Goal: Transaction & Acquisition: Download file/media

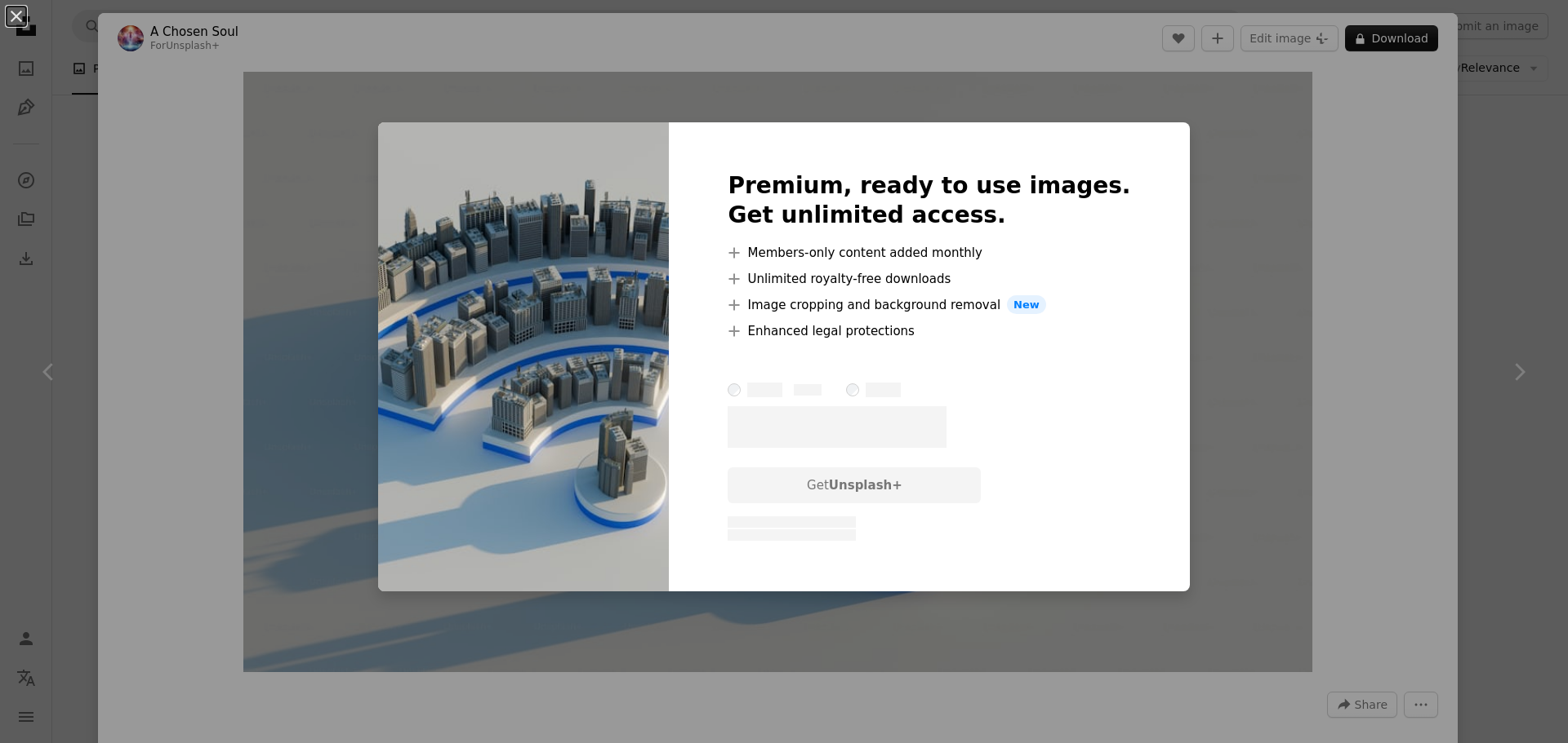
scroll to position [2040, 0]
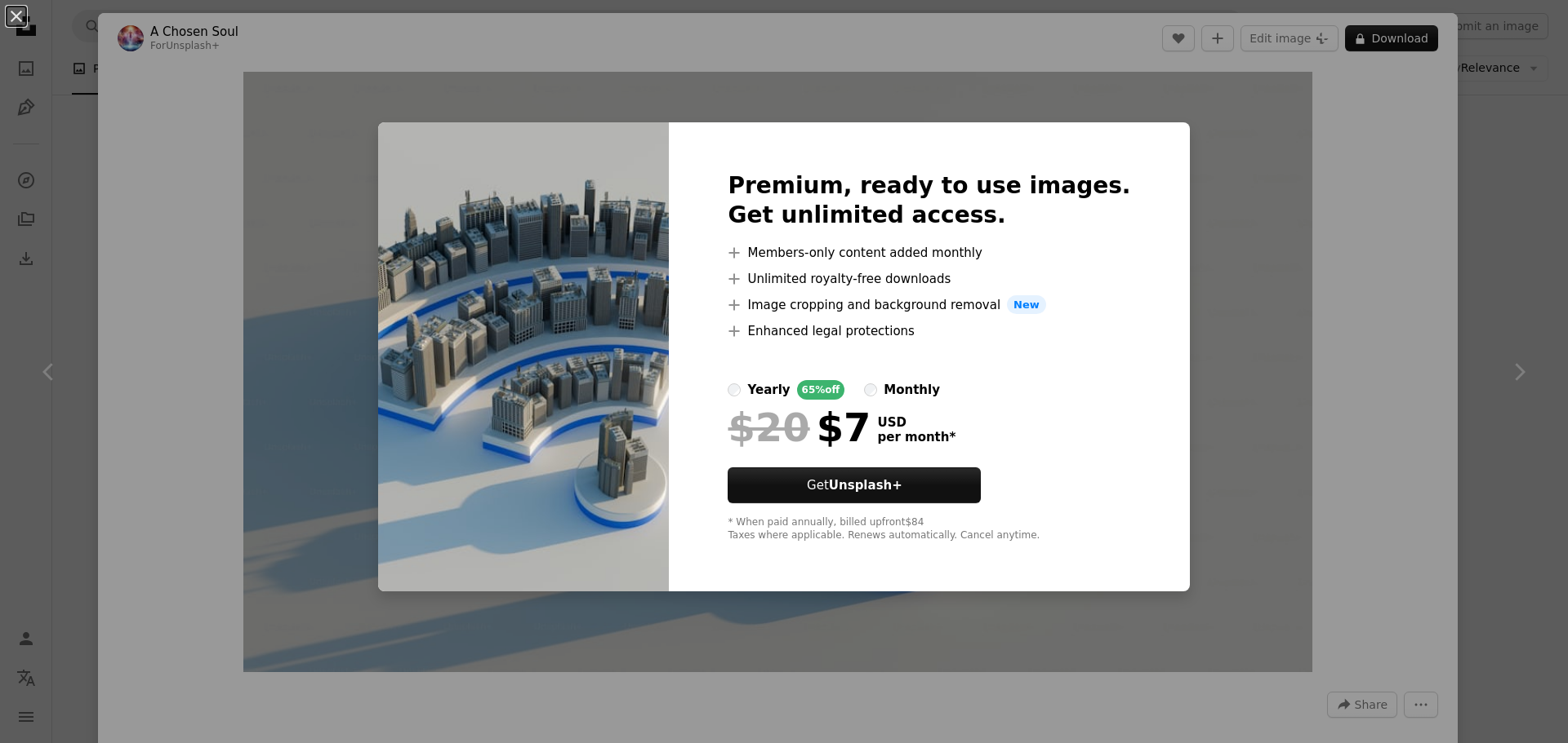
click at [1321, 250] on div "An X shape Premium, ready to use images. Get unlimited access. A plus sign Memb…" at bounding box center [784, 371] width 1568 height 743
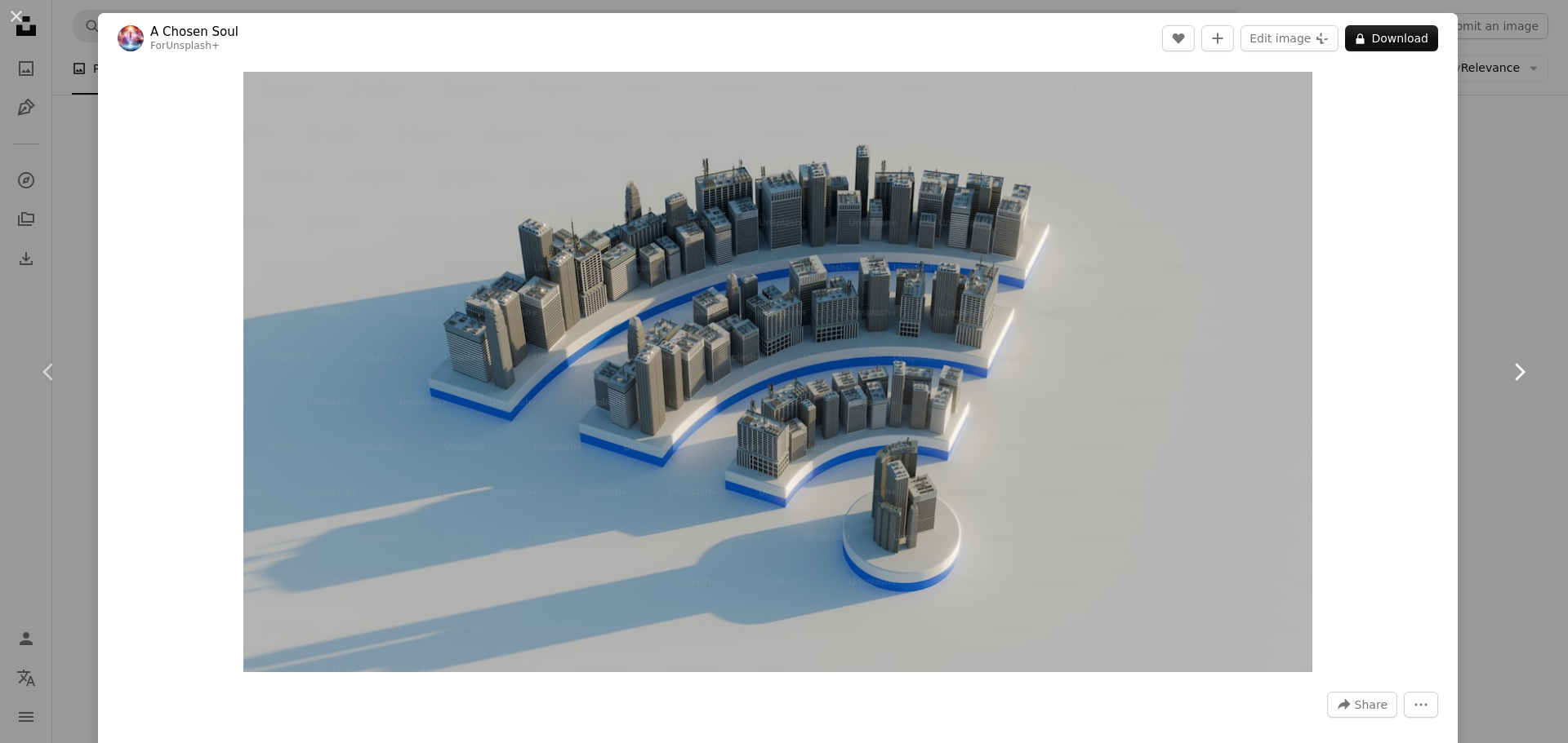
click at [1475, 320] on link "Chevron right" at bounding box center [1518, 372] width 98 height 157
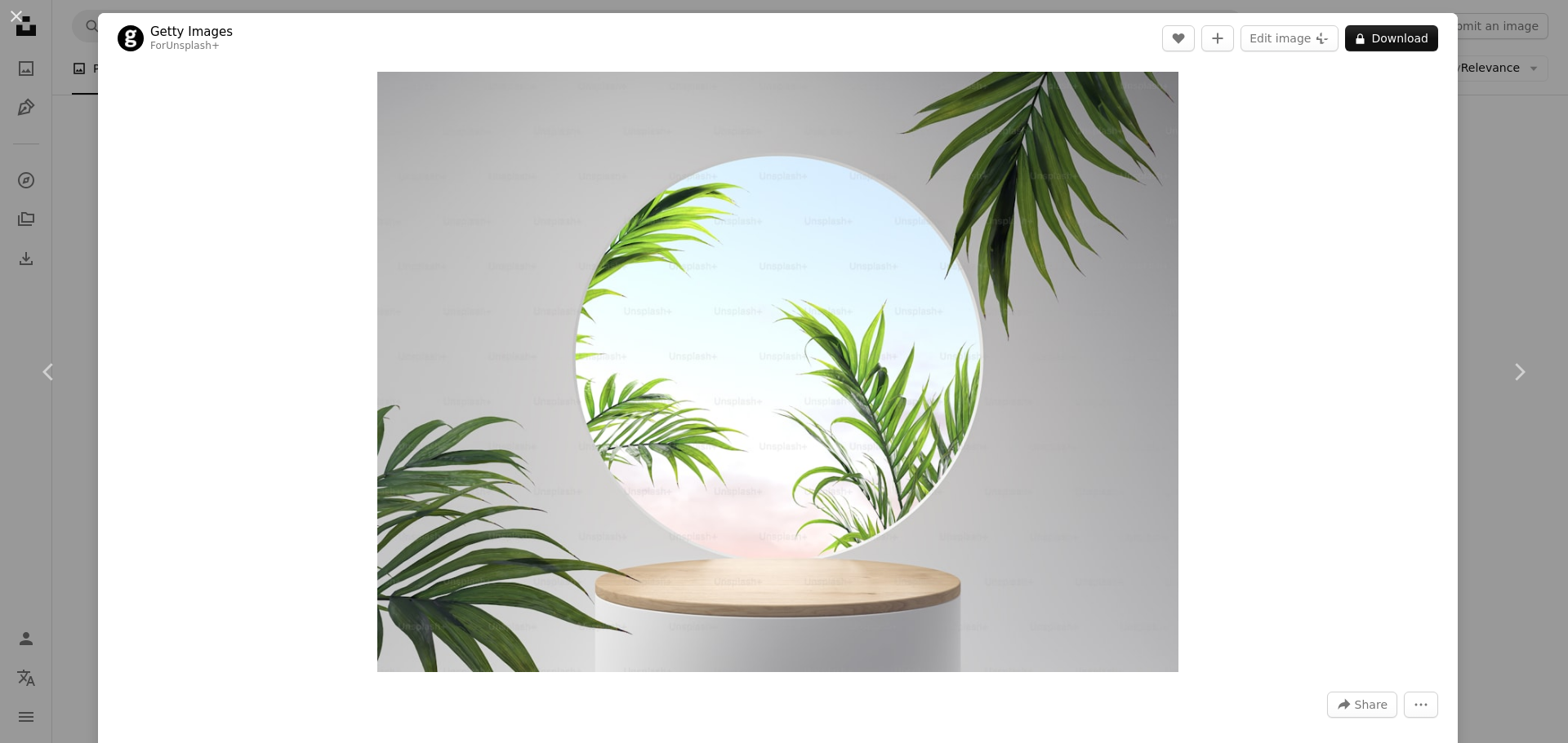
click at [1509, 167] on div "An X shape Chevron left Chevron right Getty Images For Unsplash+ A heart A plus…" at bounding box center [784, 371] width 1568 height 743
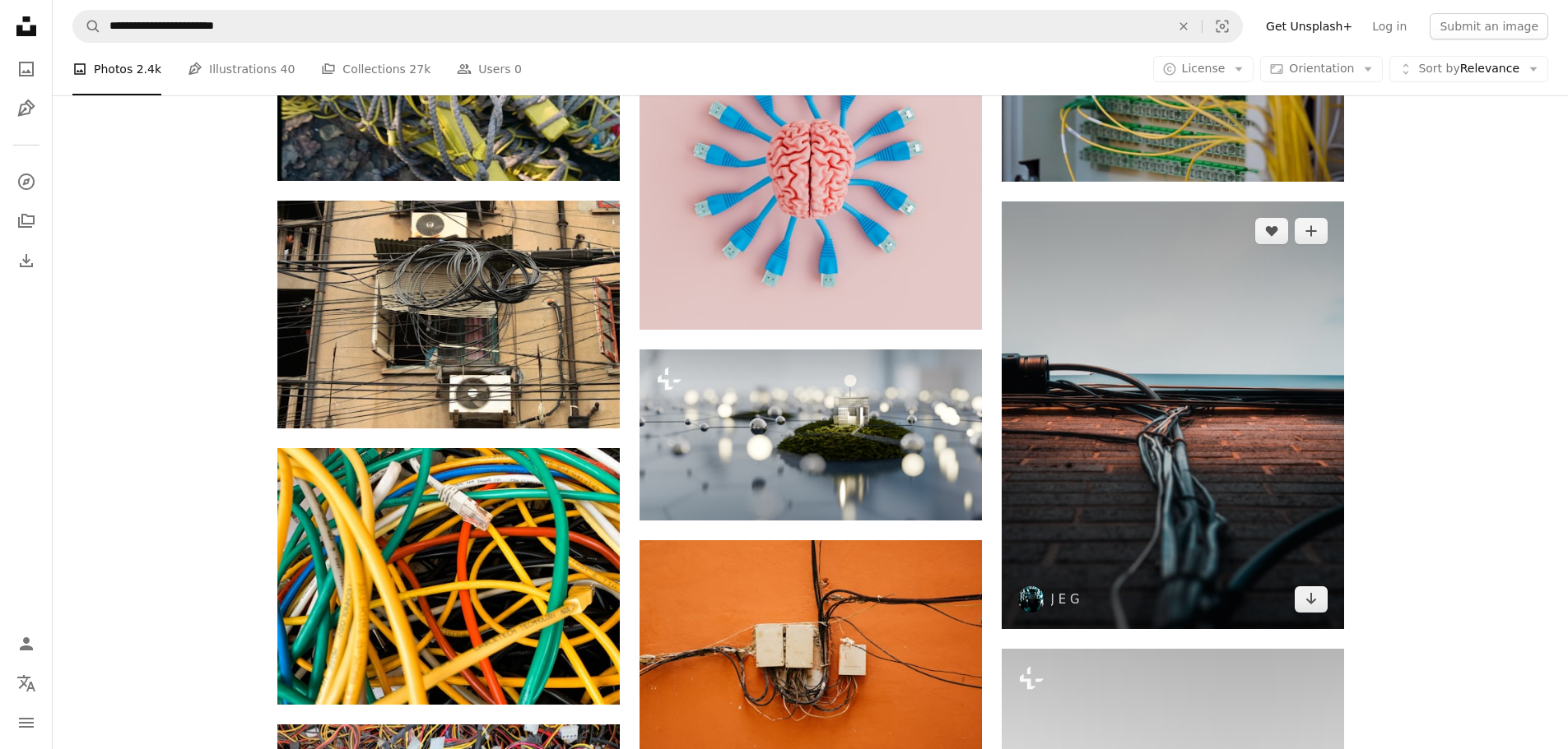
click at [1194, 409] on img at bounding box center [1172, 415] width 342 height 427
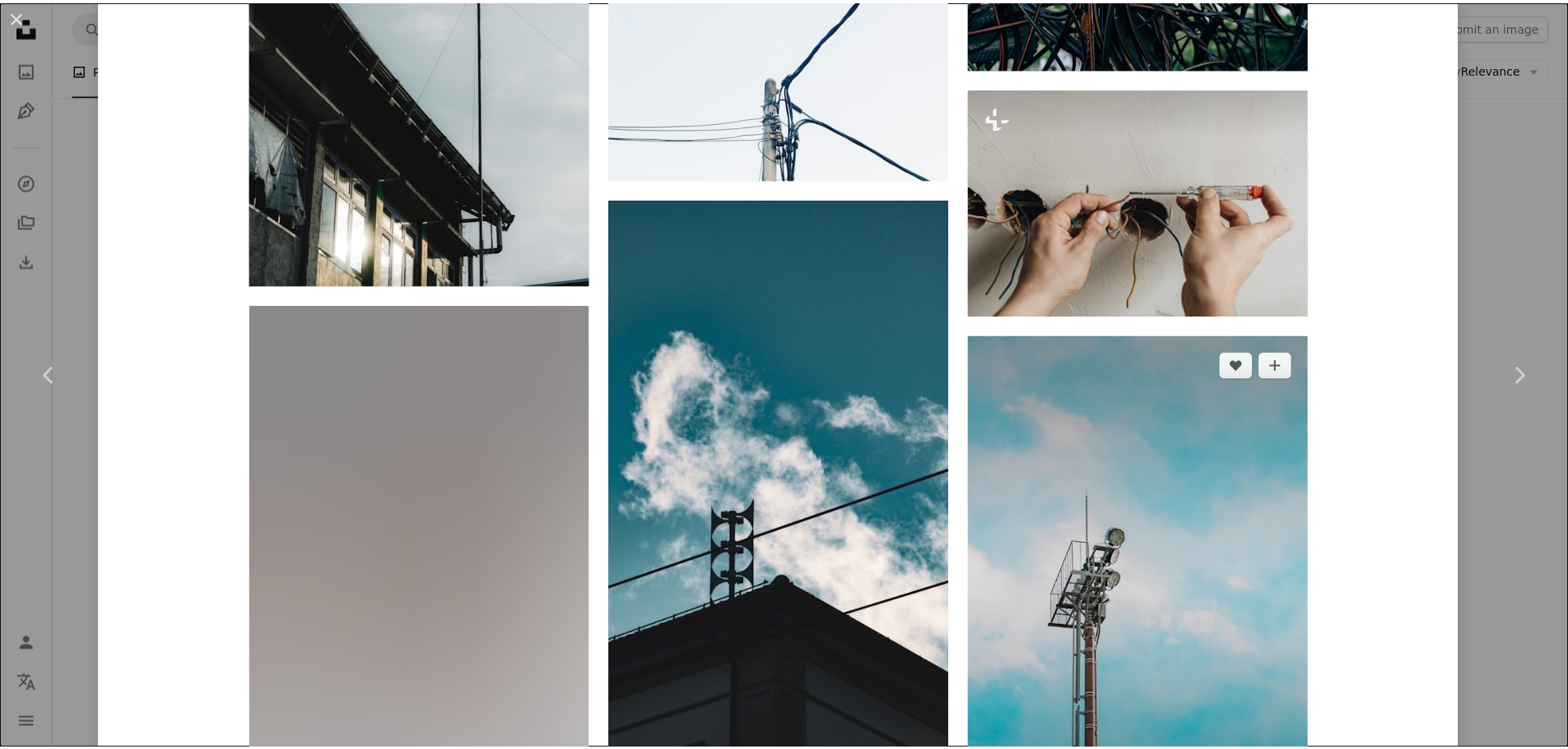
scroll to position [2797, 0]
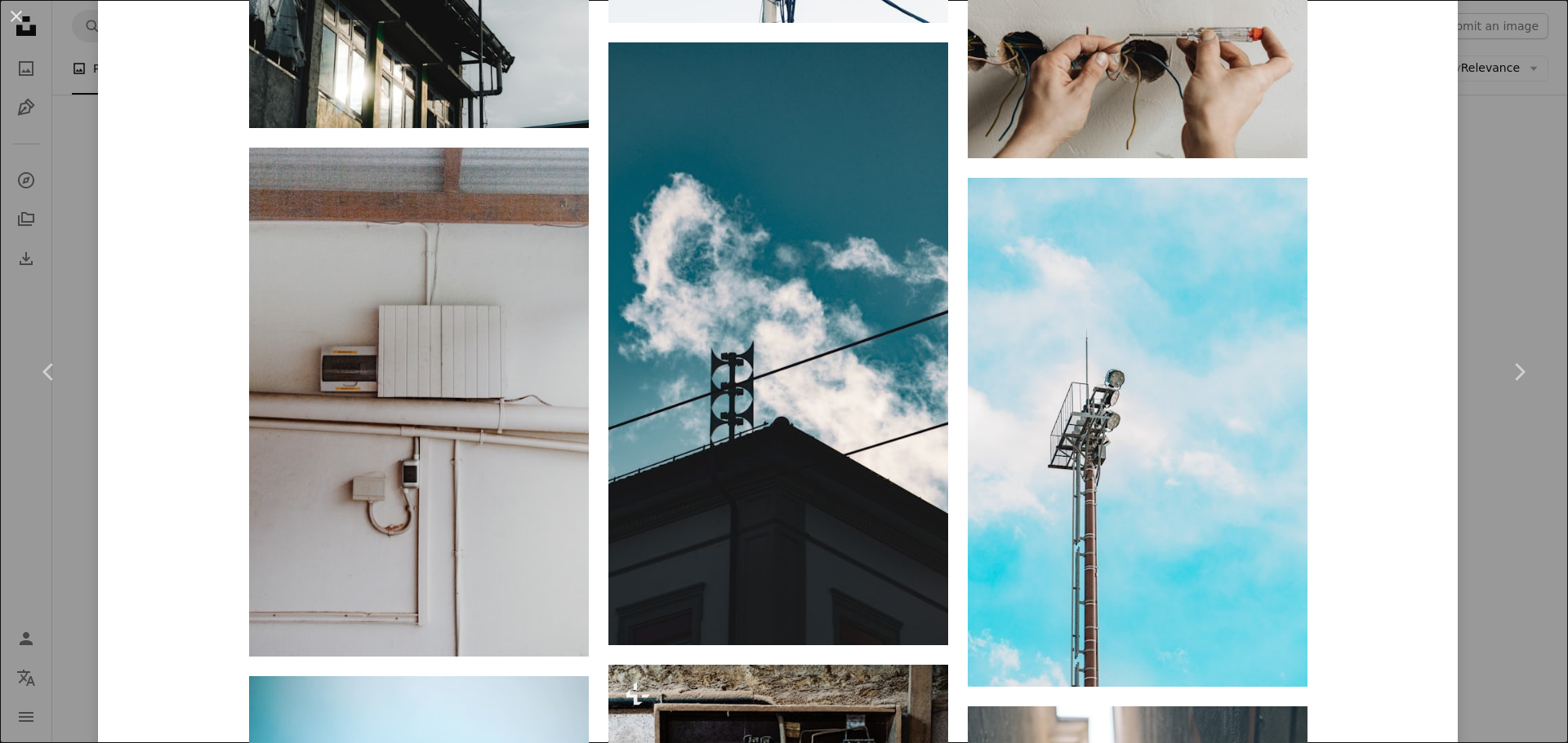
click at [1514, 189] on div "An X shape Chevron left Chevron right J E G jeg90 A heart A plus sign Edit imag…" at bounding box center [784, 371] width 1568 height 743
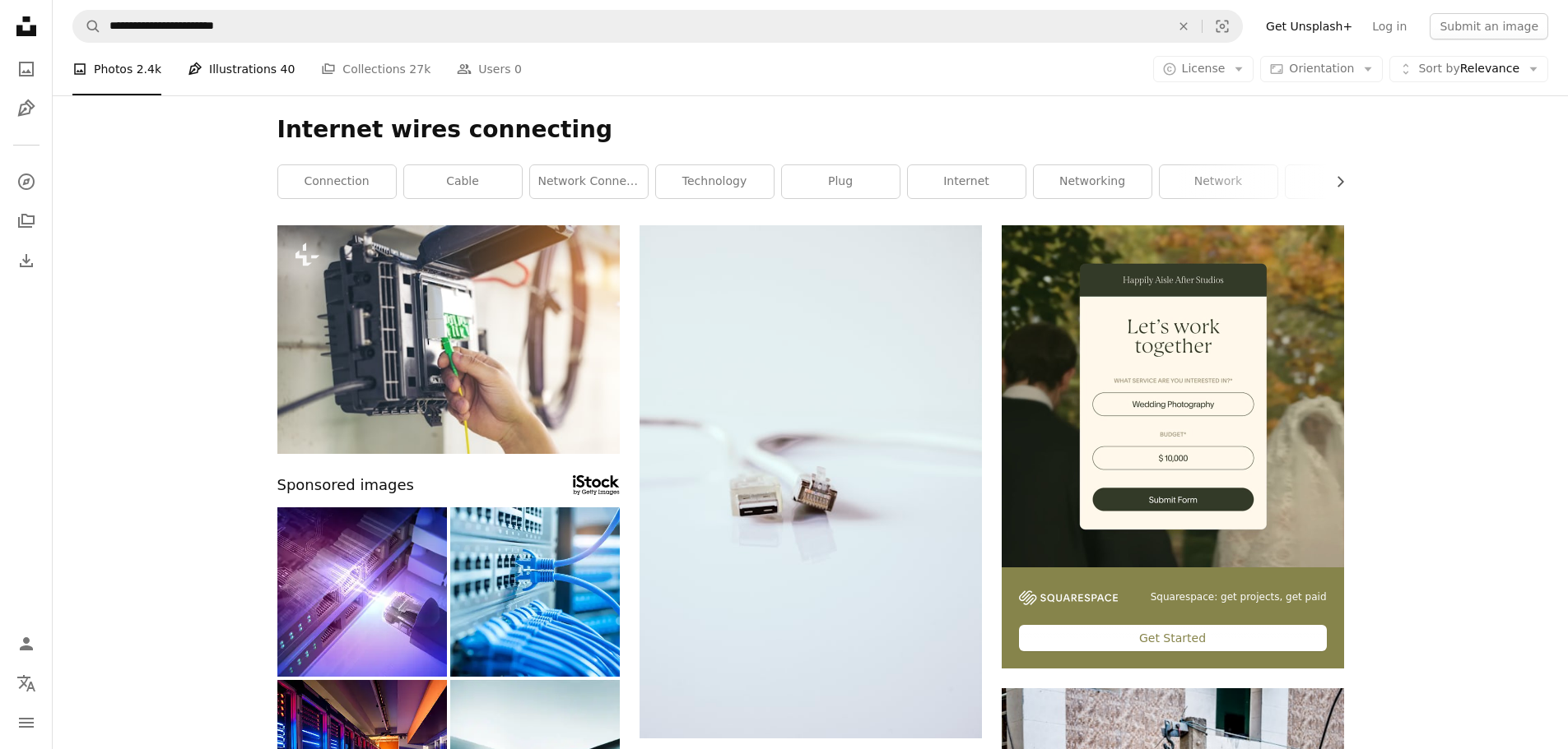
click at [281, 69] on span "40" at bounding box center [288, 69] width 15 height 18
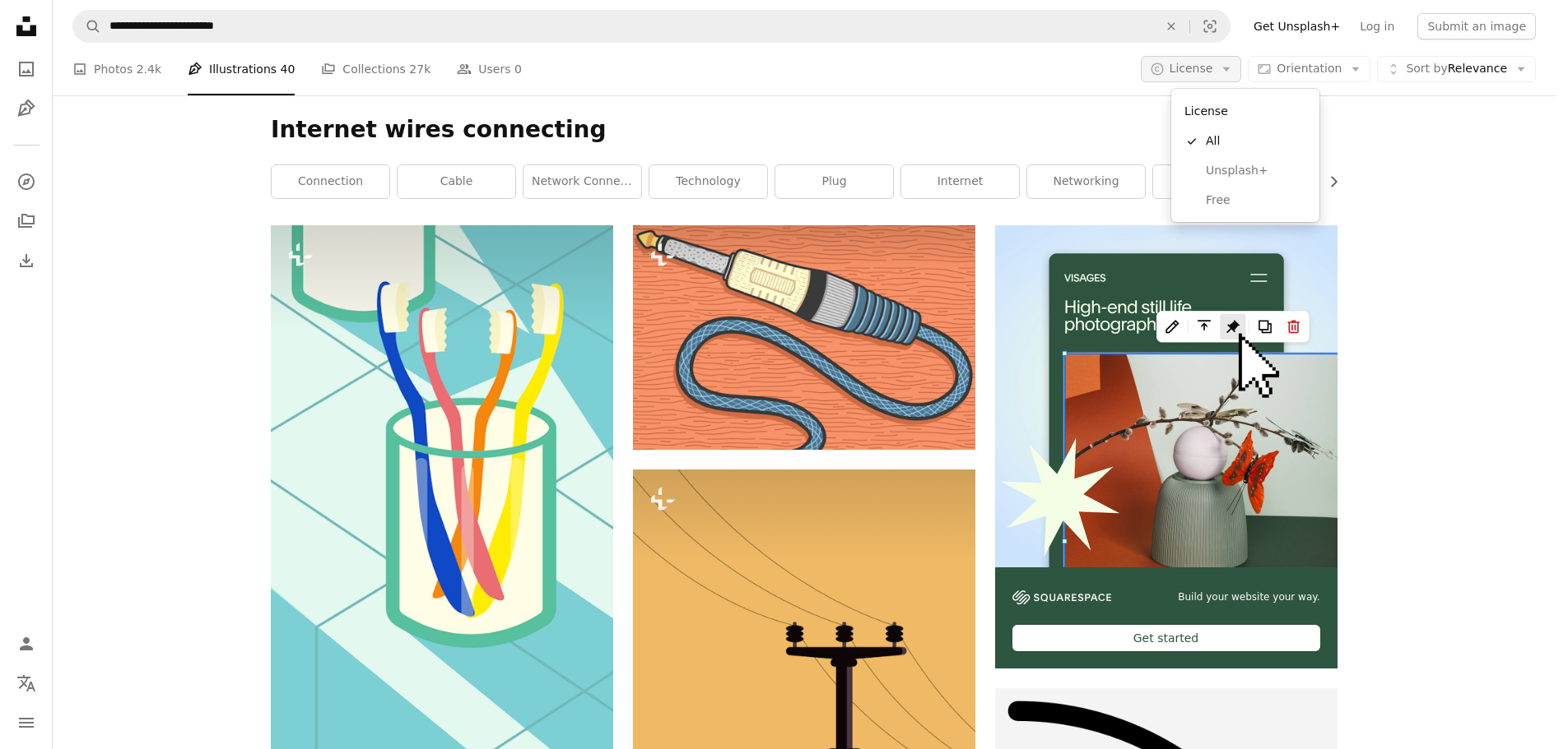
click at [1234, 73] on icon "Arrow down" at bounding box center [1226, 68] width 15 height 15
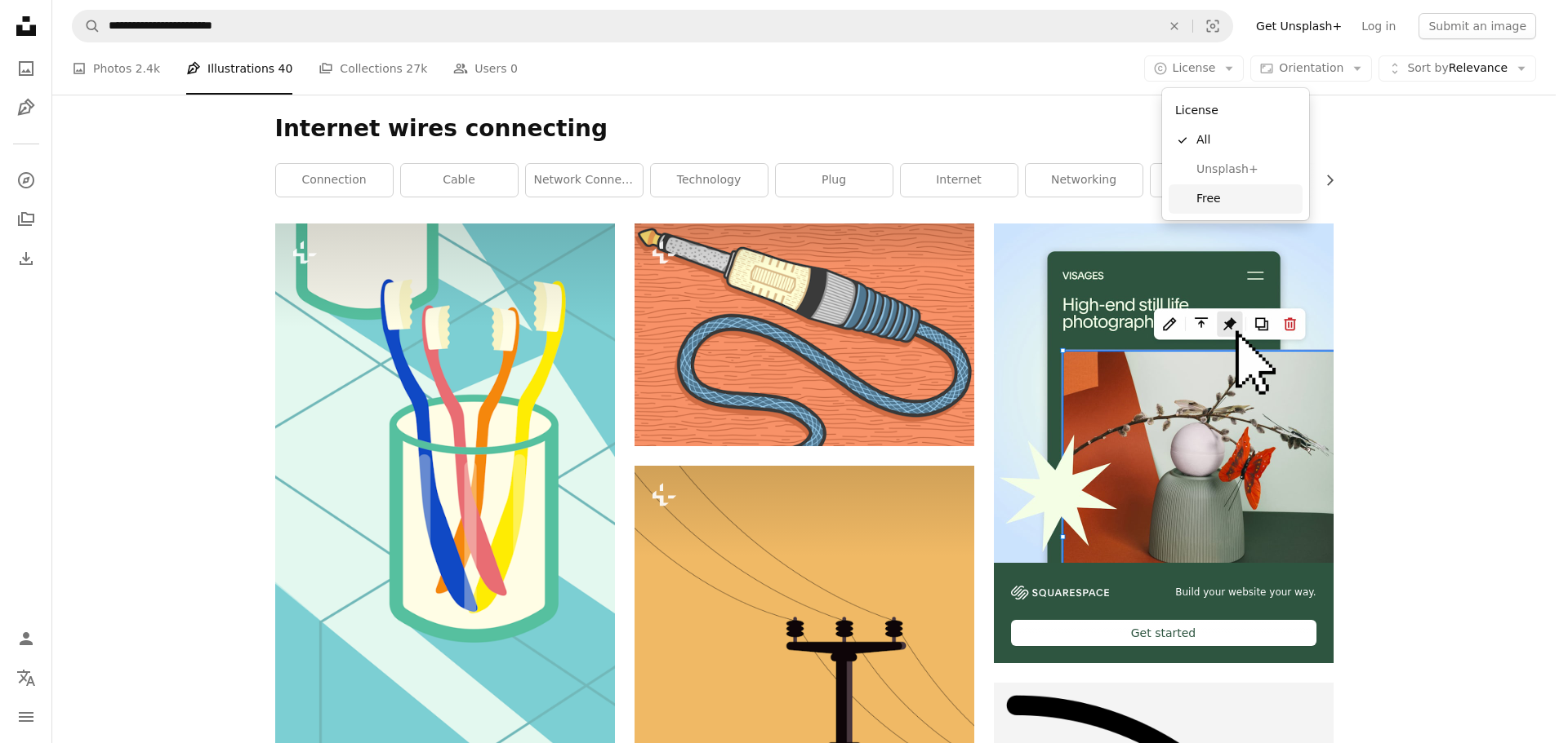
click at [1223, 199] on span "Free" at bounding box center [1245, 199] width 100 height 17
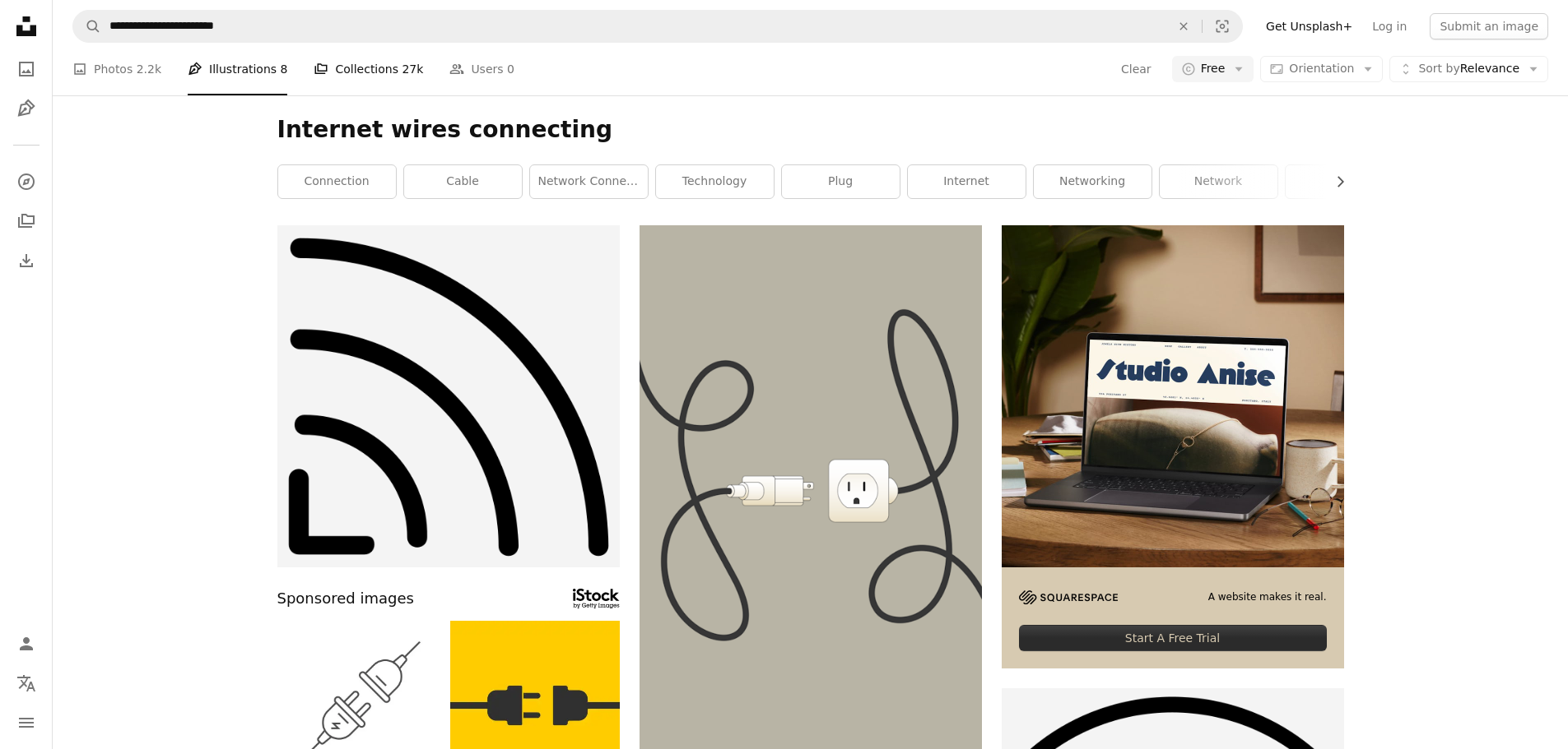
click at [357, 72] on link "A stack of folders Collections 27k" at bounding box center [368, 68] width 109 height 52
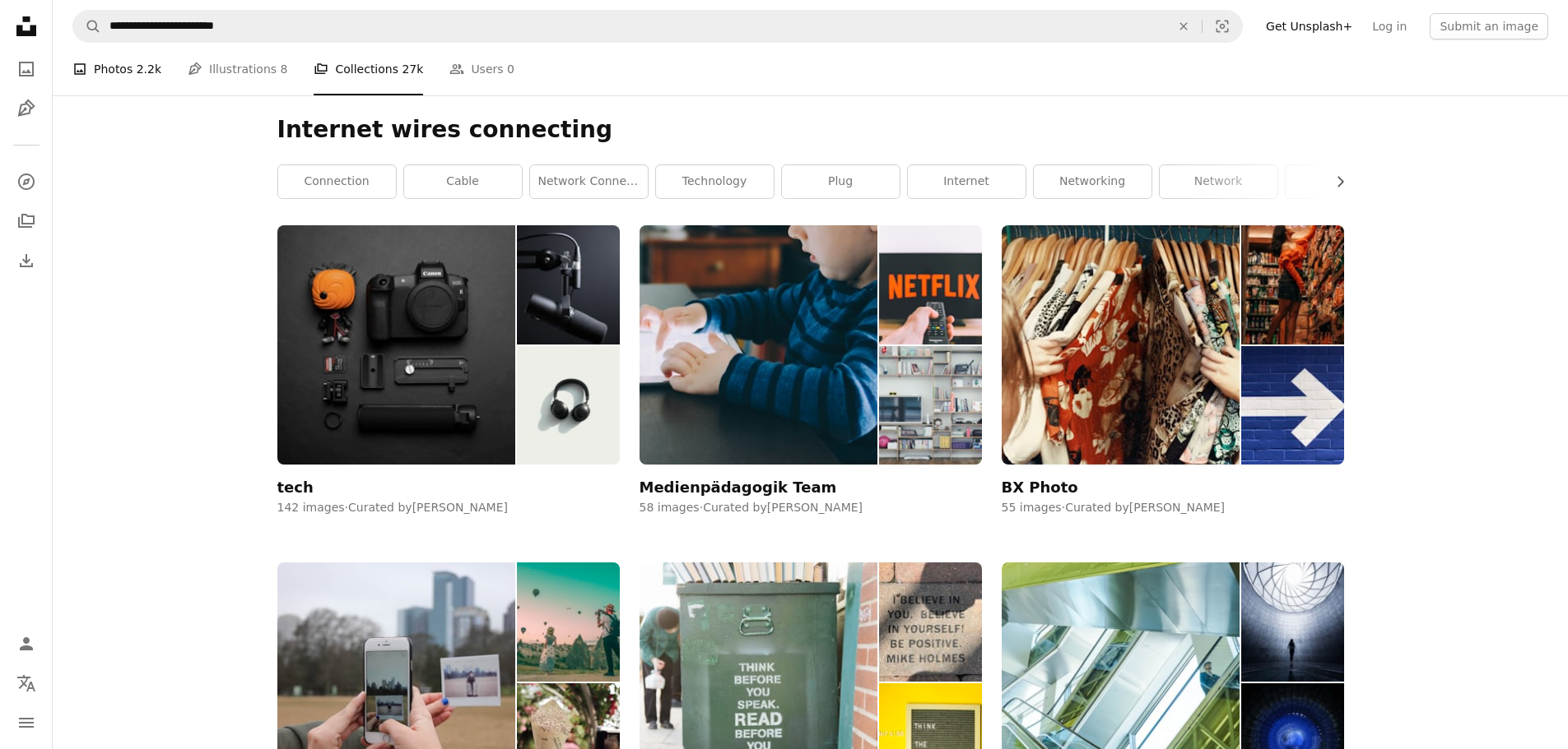
click at [108, 70] on link "A photo Photos 2.2k" at bounding box center [116, 68] width 89 height 52
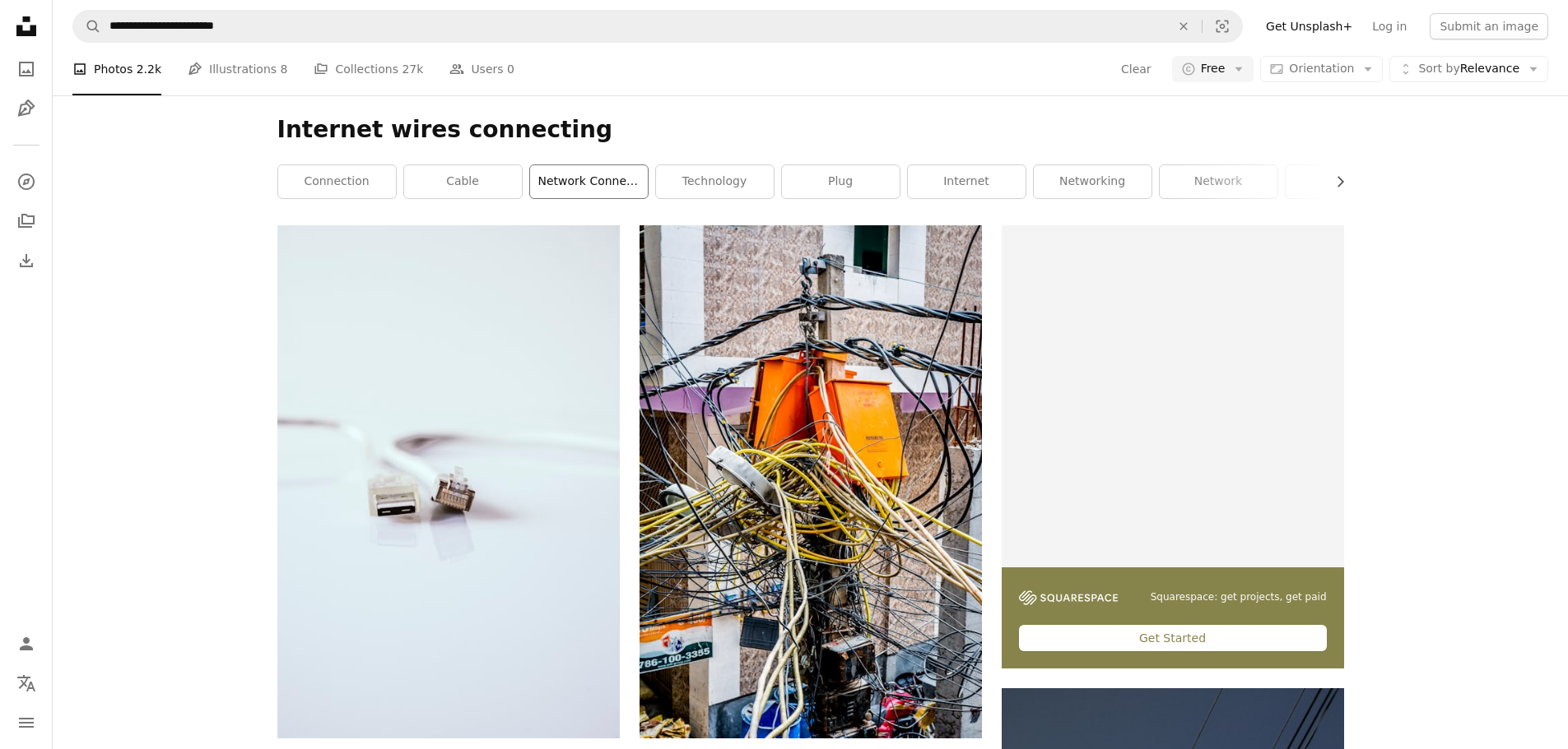
click at [598, 177] on link "network connection plug" at bounding box center [588, 181] width 117 height 33
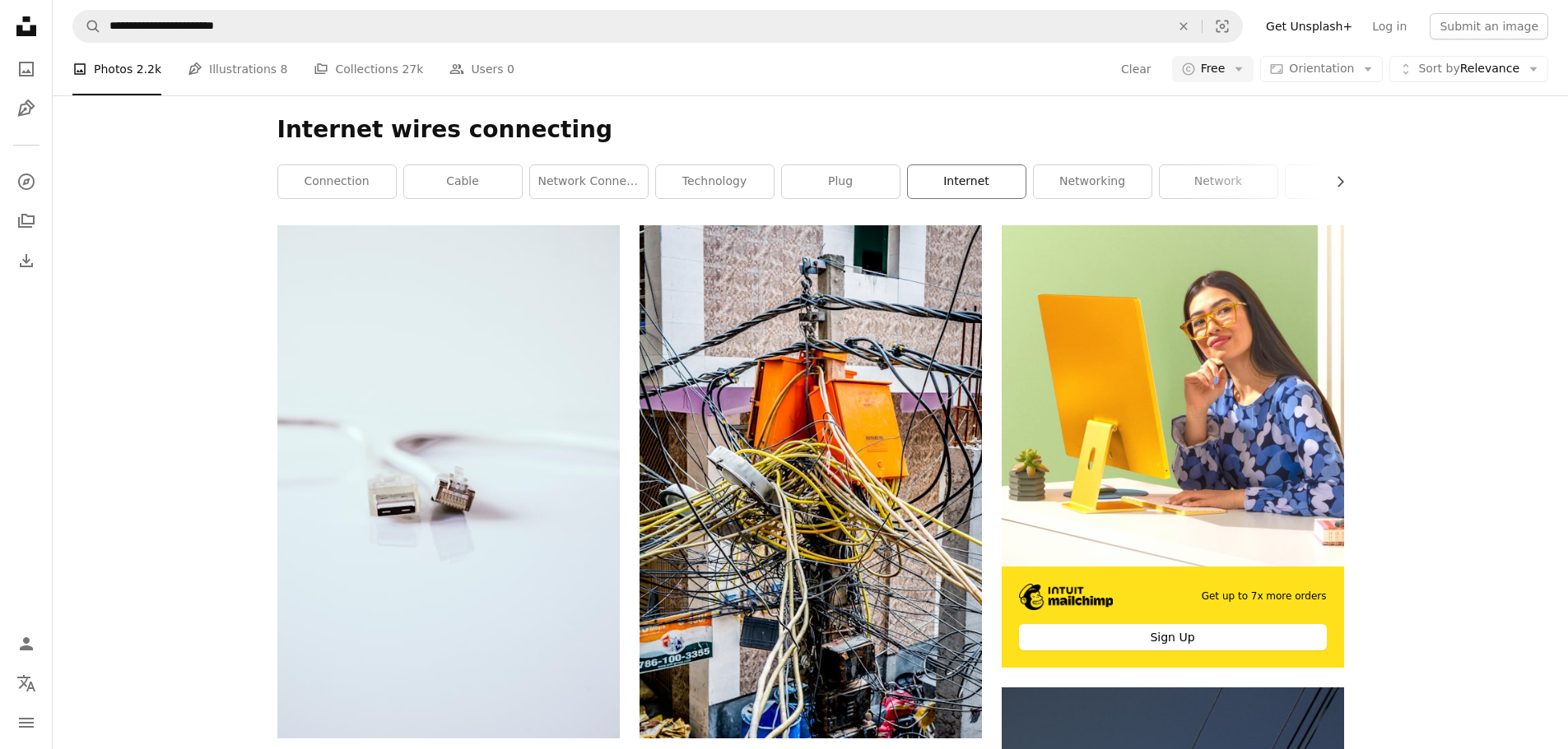
click at [977, 192] on link "internet" at bounding box center [966, 181] width 117 height 33
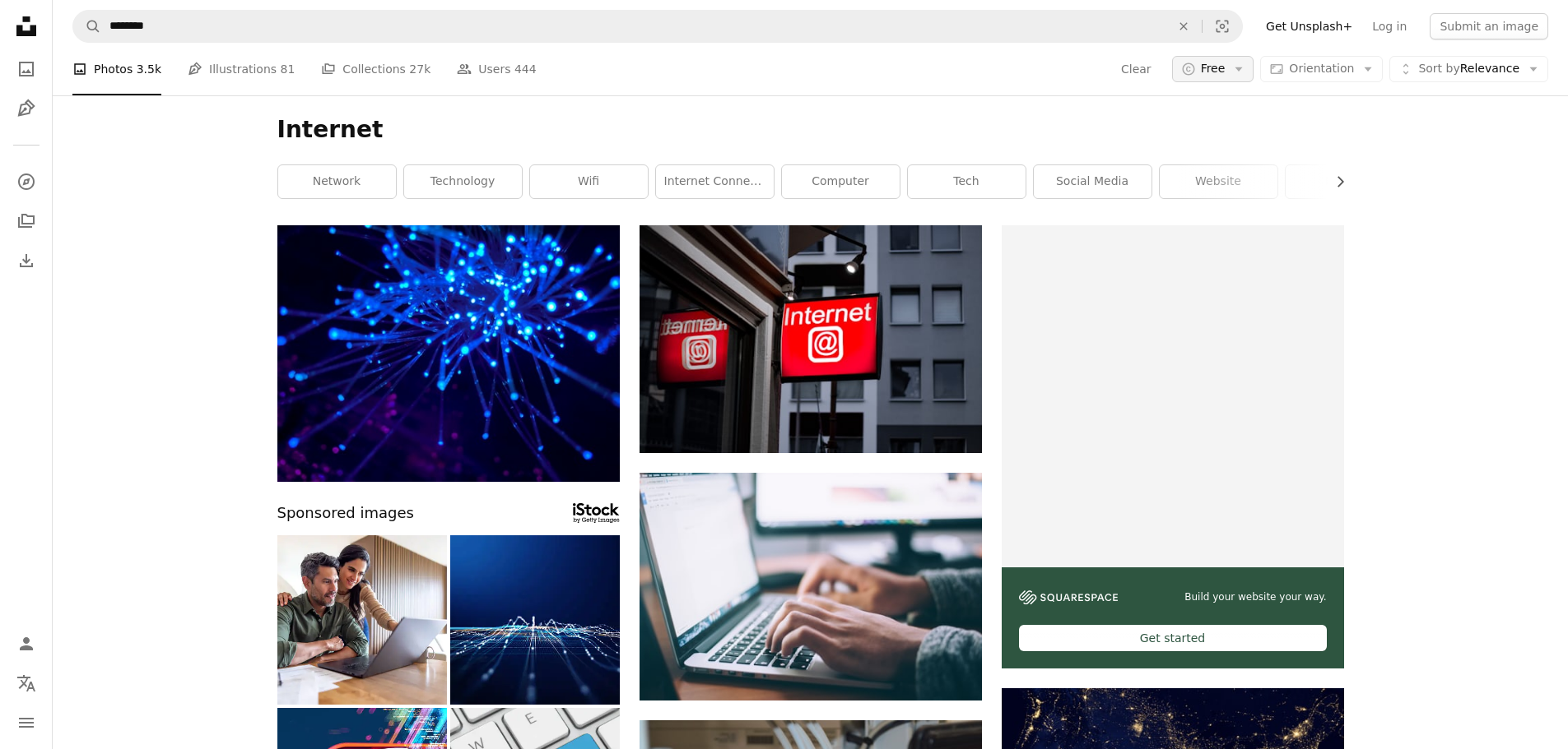
click at [1241, 75] on button "A copyright icon © Free Arrow down" at bounding box center [1212, 69] width 83 height 27
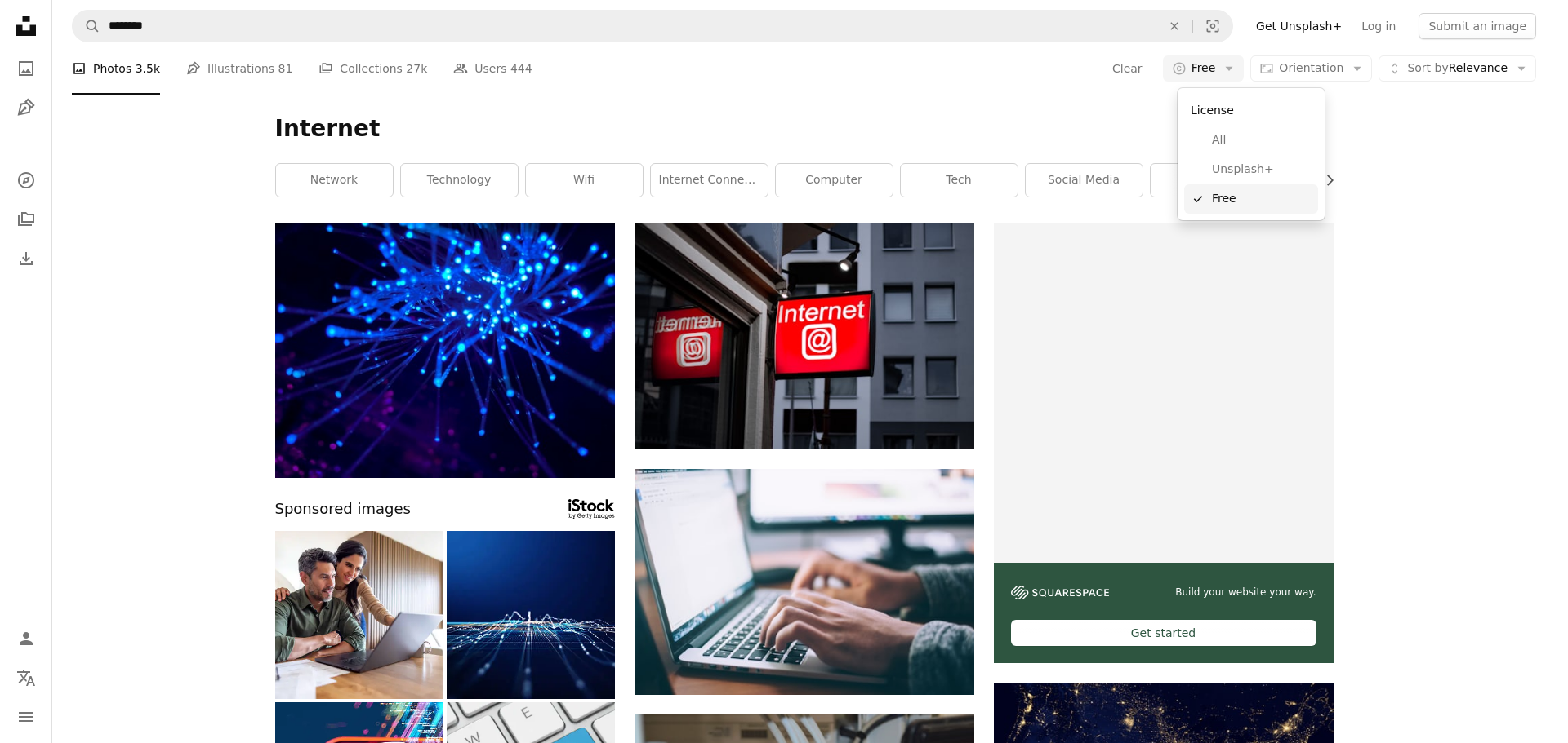
click at [1235, 197] on span "Free" at bounding box center [1261, 199] width 100 height 17
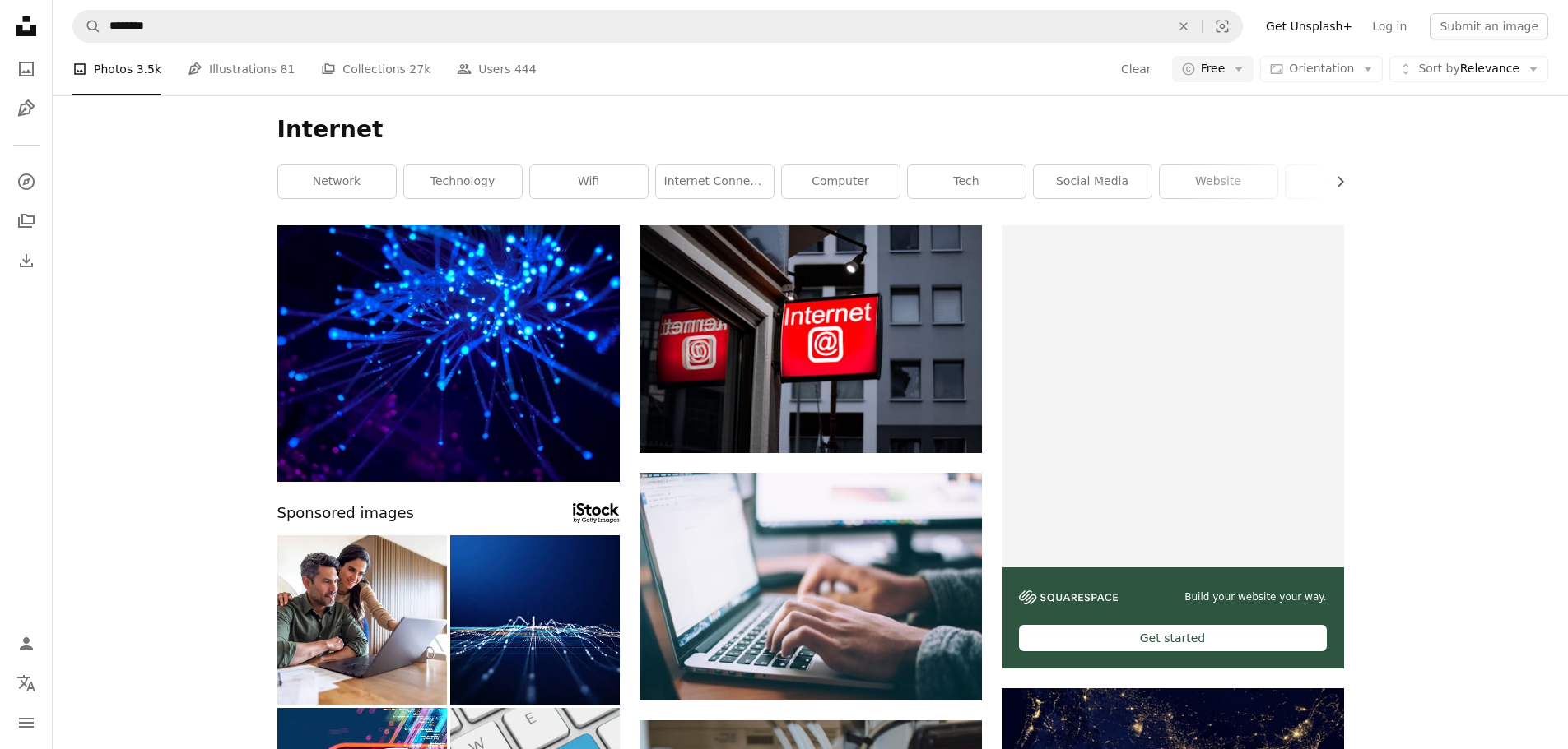
click at [1498, 64] on span "Sort by Relevance" at bounding box center [1468, 69] width 101 height 17
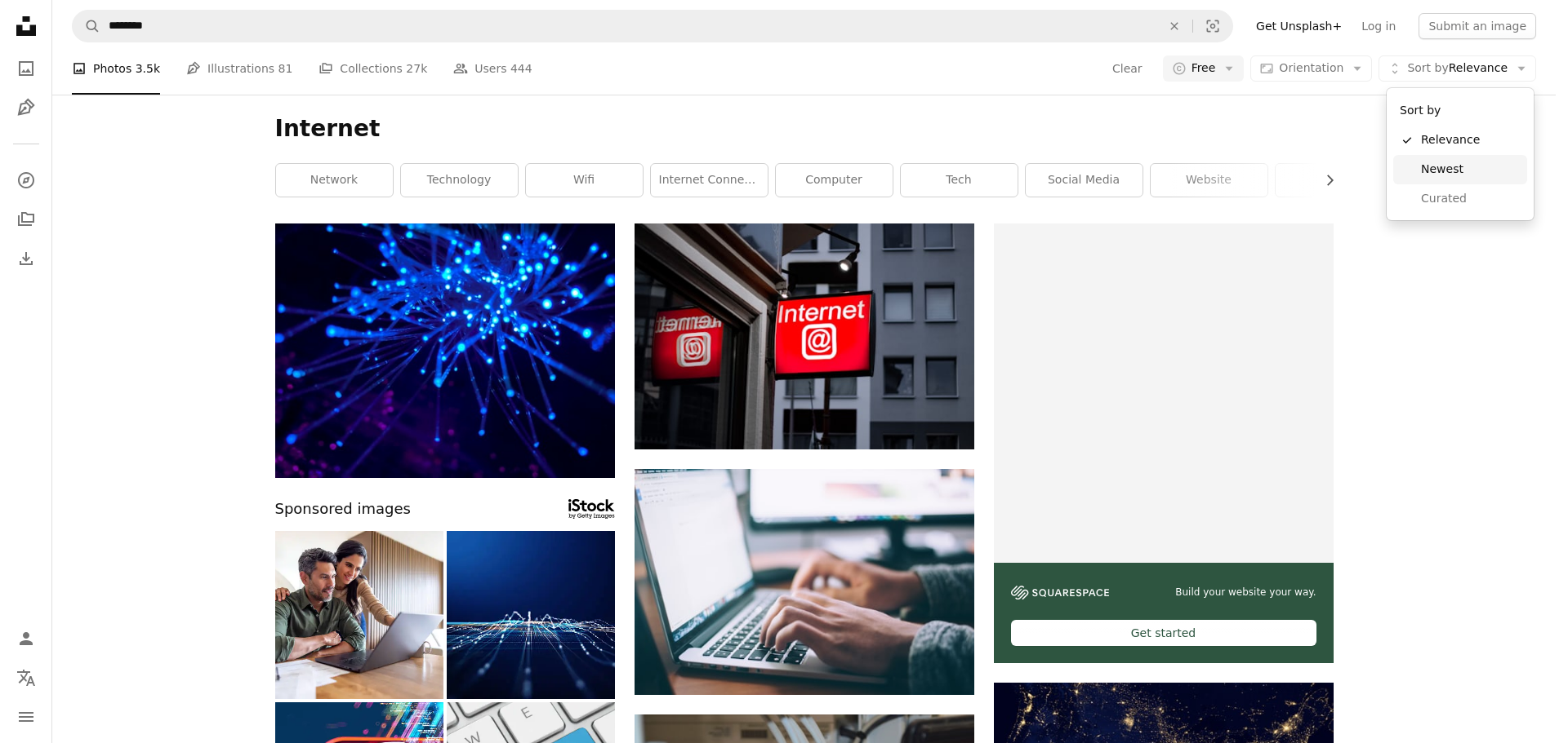
click at [1463, 168] on span "Newest" at bounding box center [1470, 169] width 100 height 17
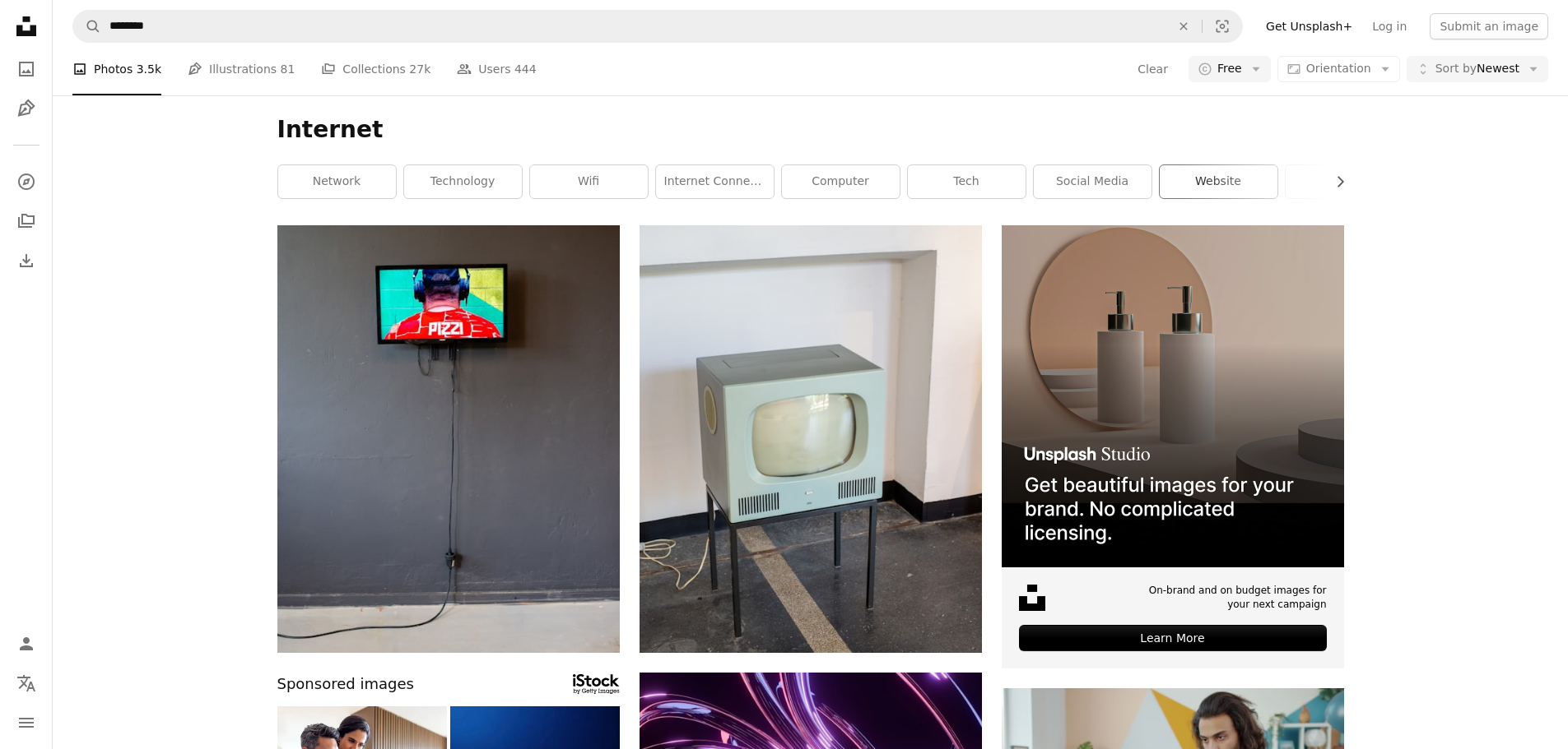
click at [1208, 171] on link "website" at bounding box center [1218, 181] width 117 height 33
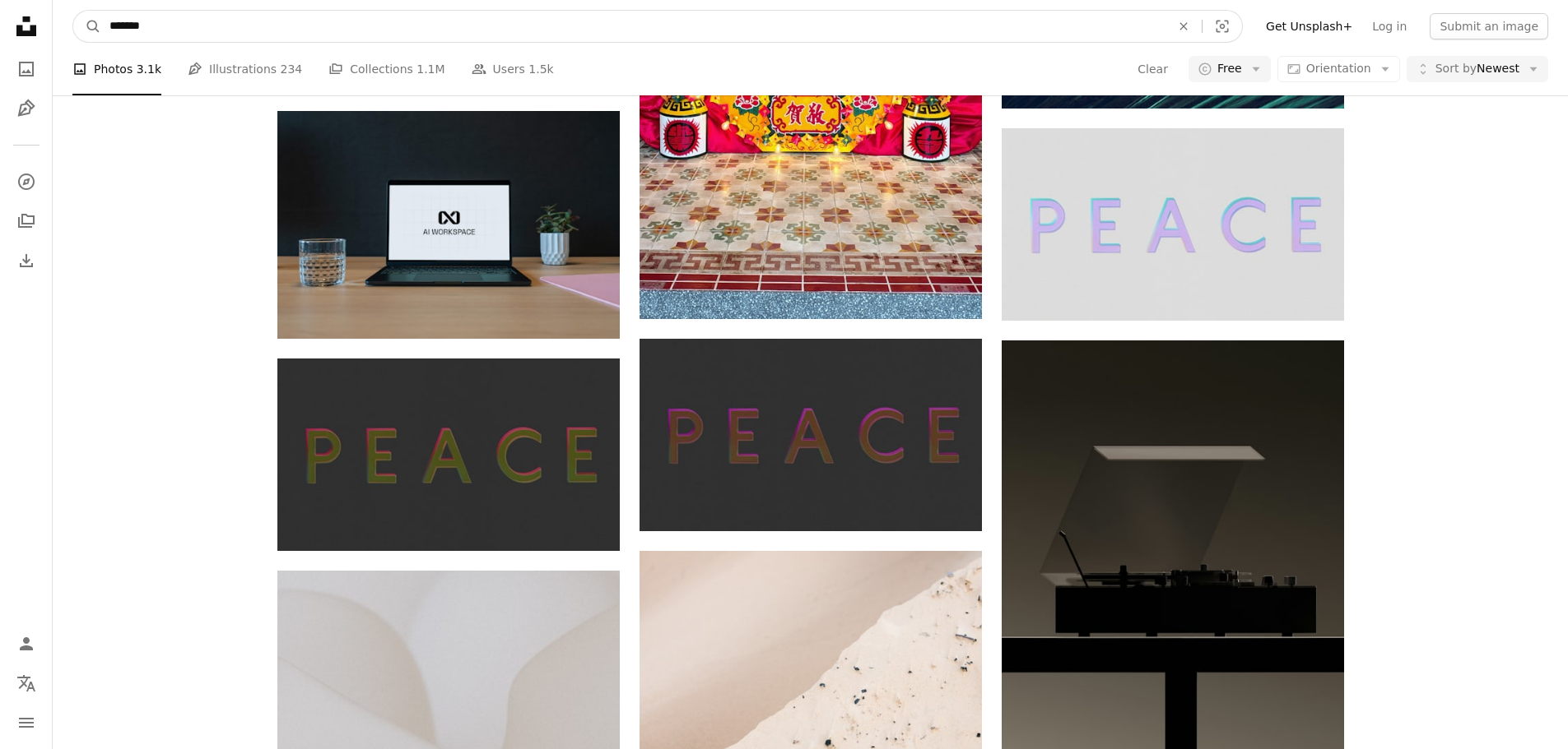
scroll to position [1316, 0]
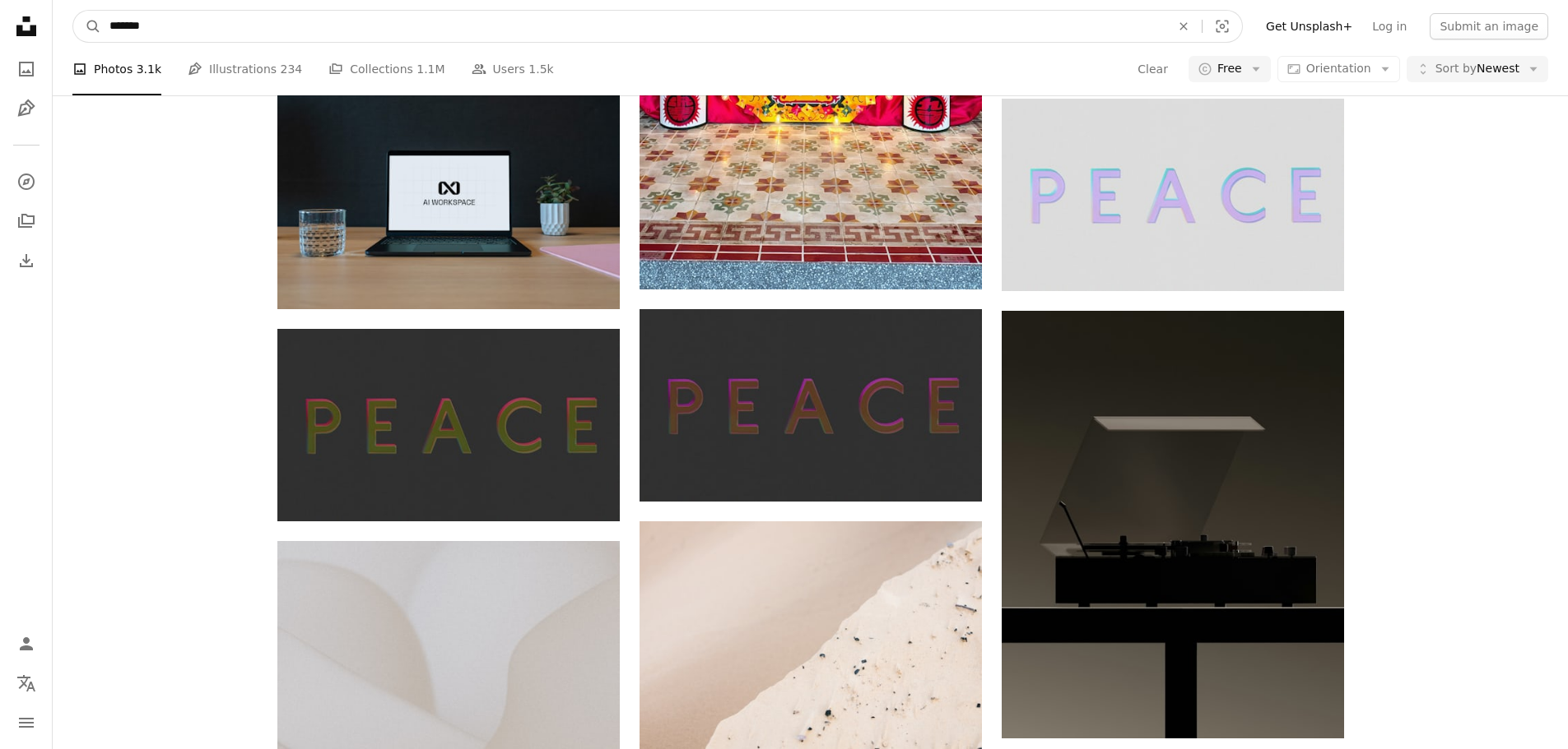
drag, startPoint x: 252, startPoint y: 25, endPoint x: 0, endPoint y: 28, distance: 252.0
click at [0, 28] on div "Unsplash logo Unsplash Home A photo Pen Tool A compass A stack of folders Downl…" at bounding box center [784, 327] width 1568 height 3287
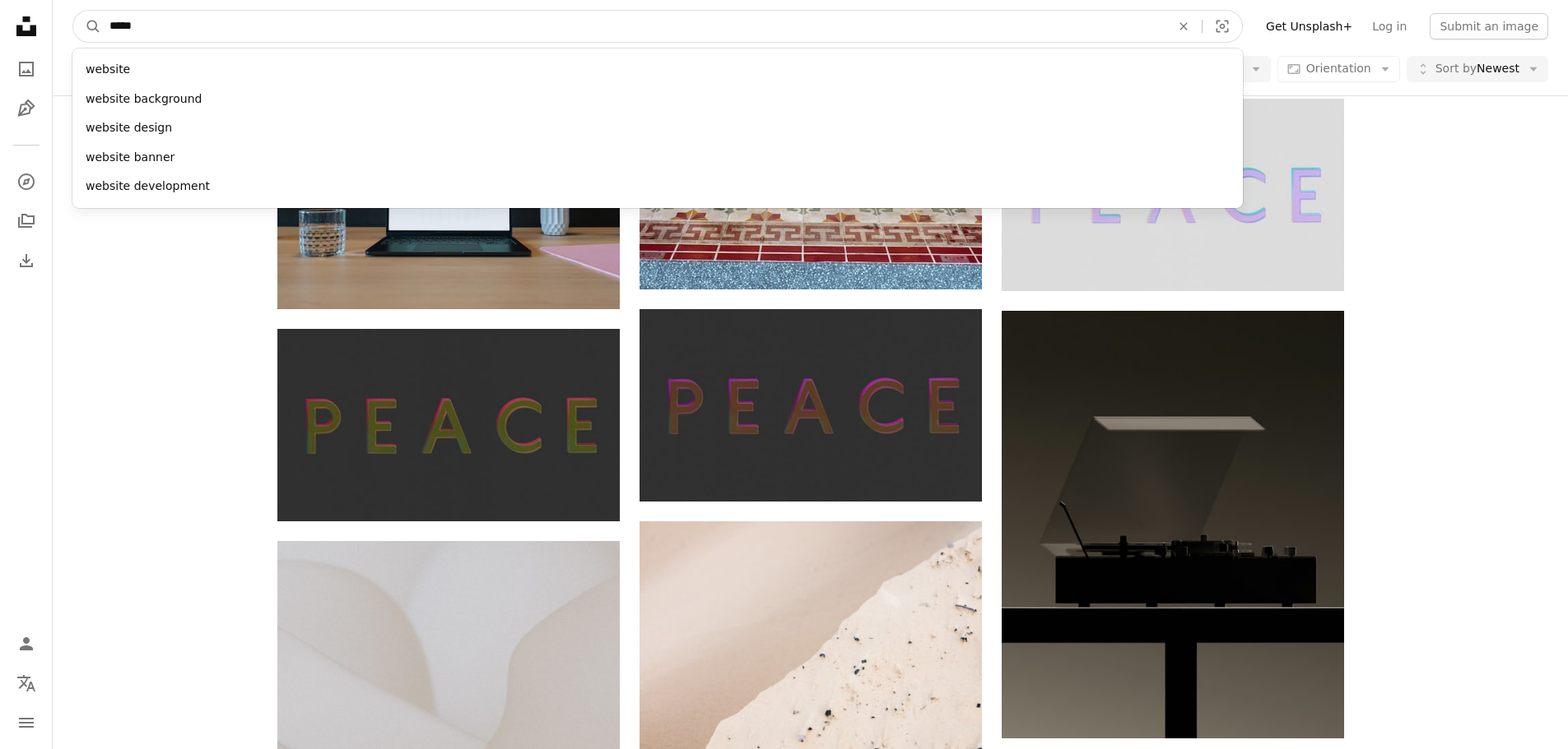
type input "******"
click button "A magnifying glass" at bounding box center [86, 26] width 28 height 31
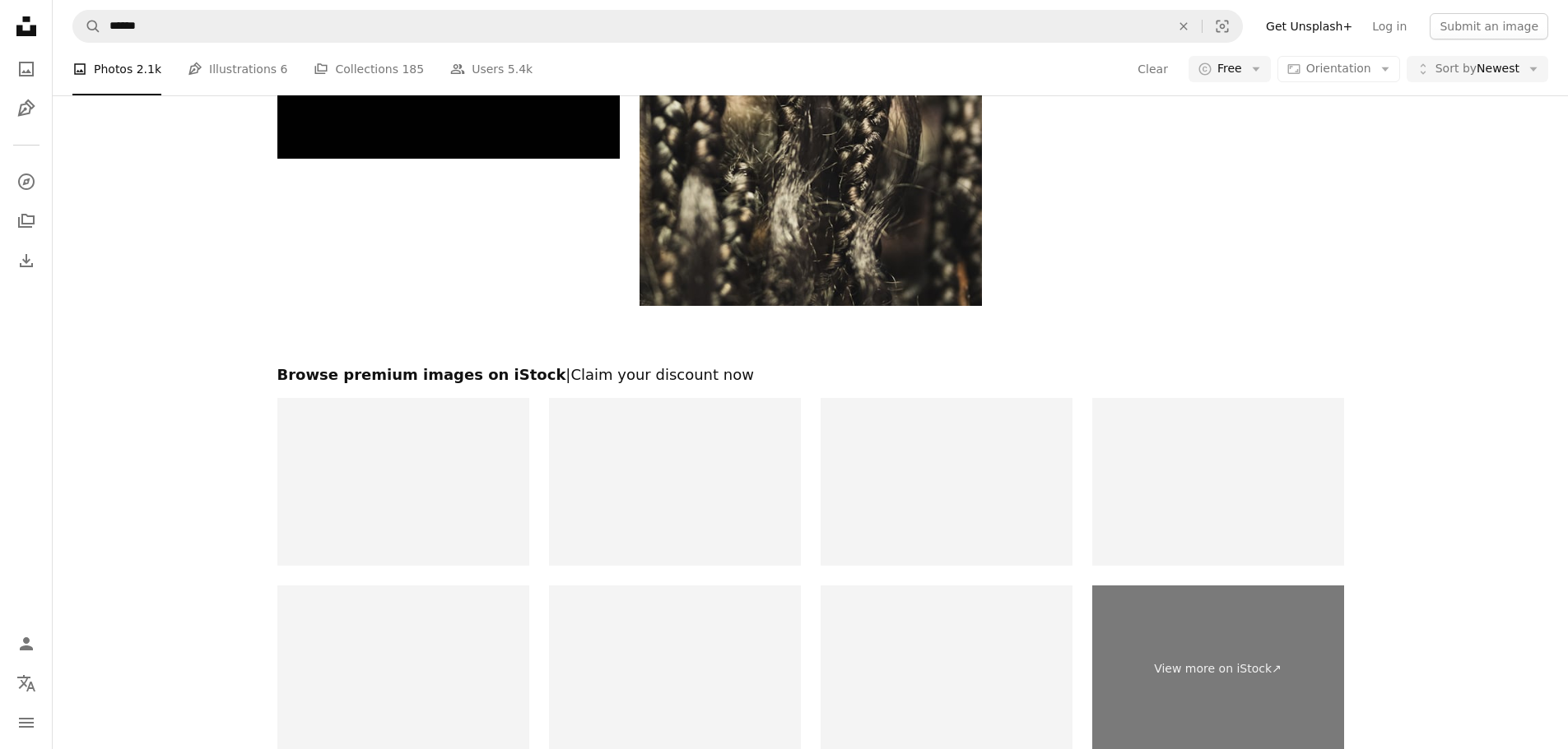
scroll to position [3077, 0]
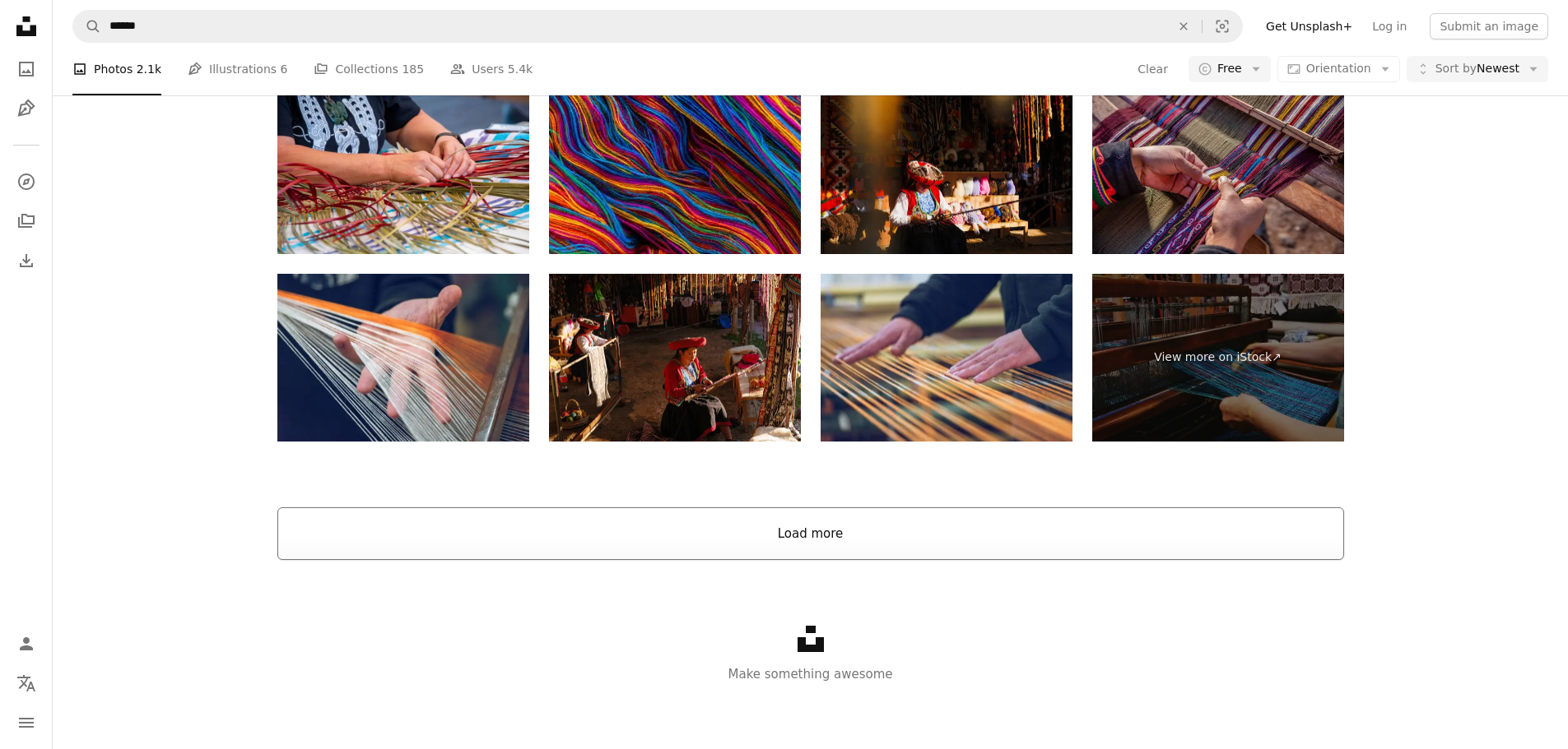
click at [932, 535] on button "Load more" at bounding box center [811, 533] width 1067 height 52
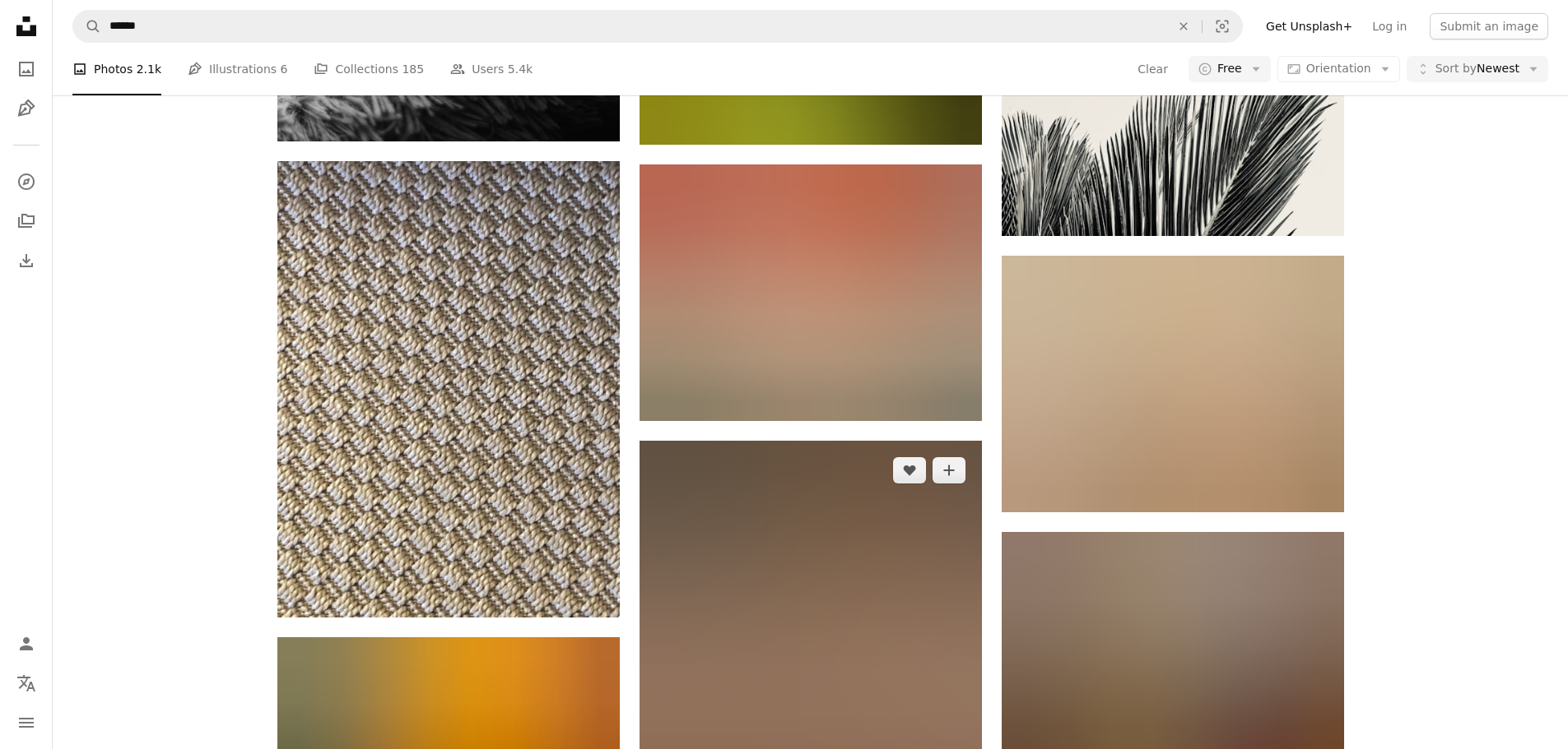
scroll to position [4640, 0]
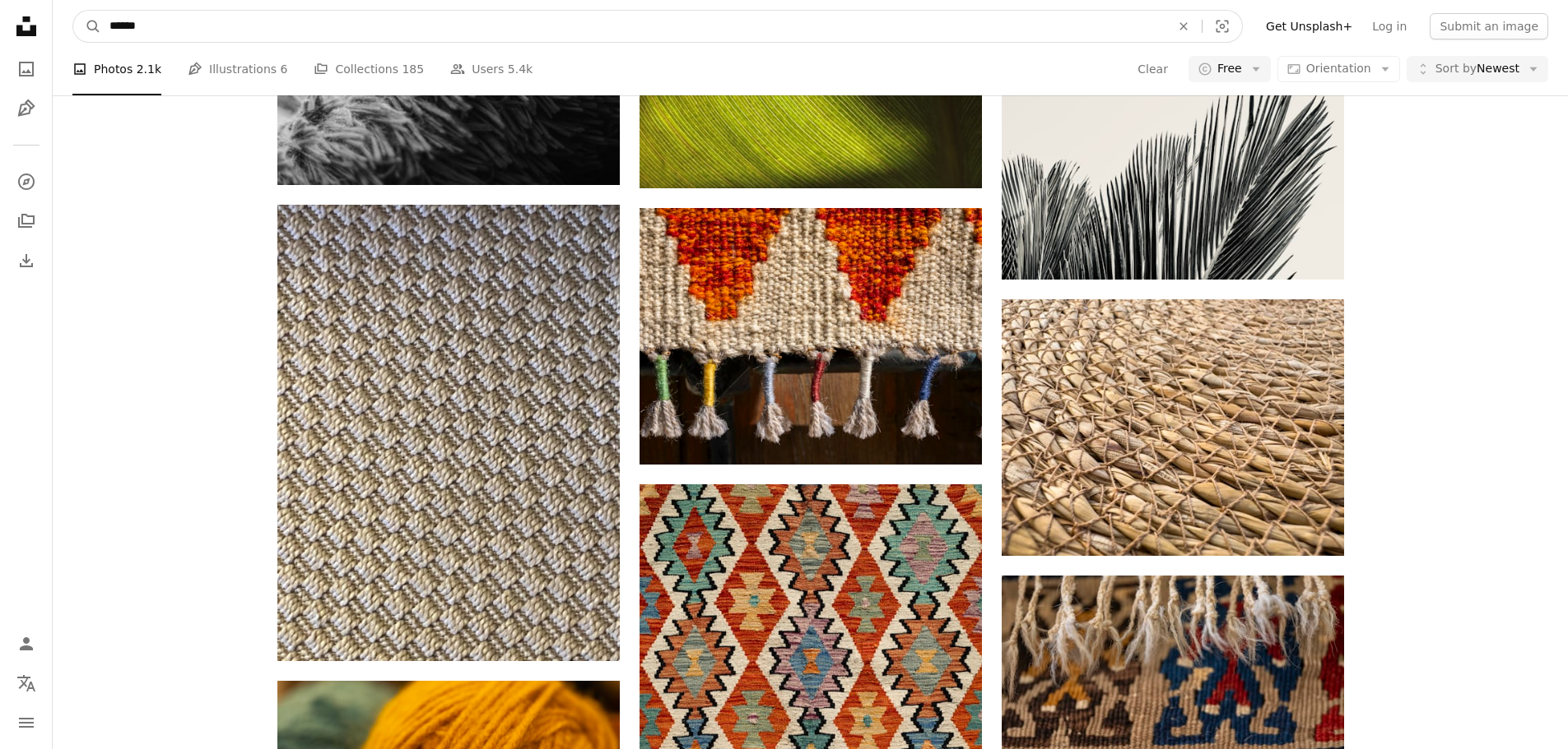
drag, startPoint x: 208, startPoint y: 28, endPoint x: 49, endPoint y: 8, distance: 160.3
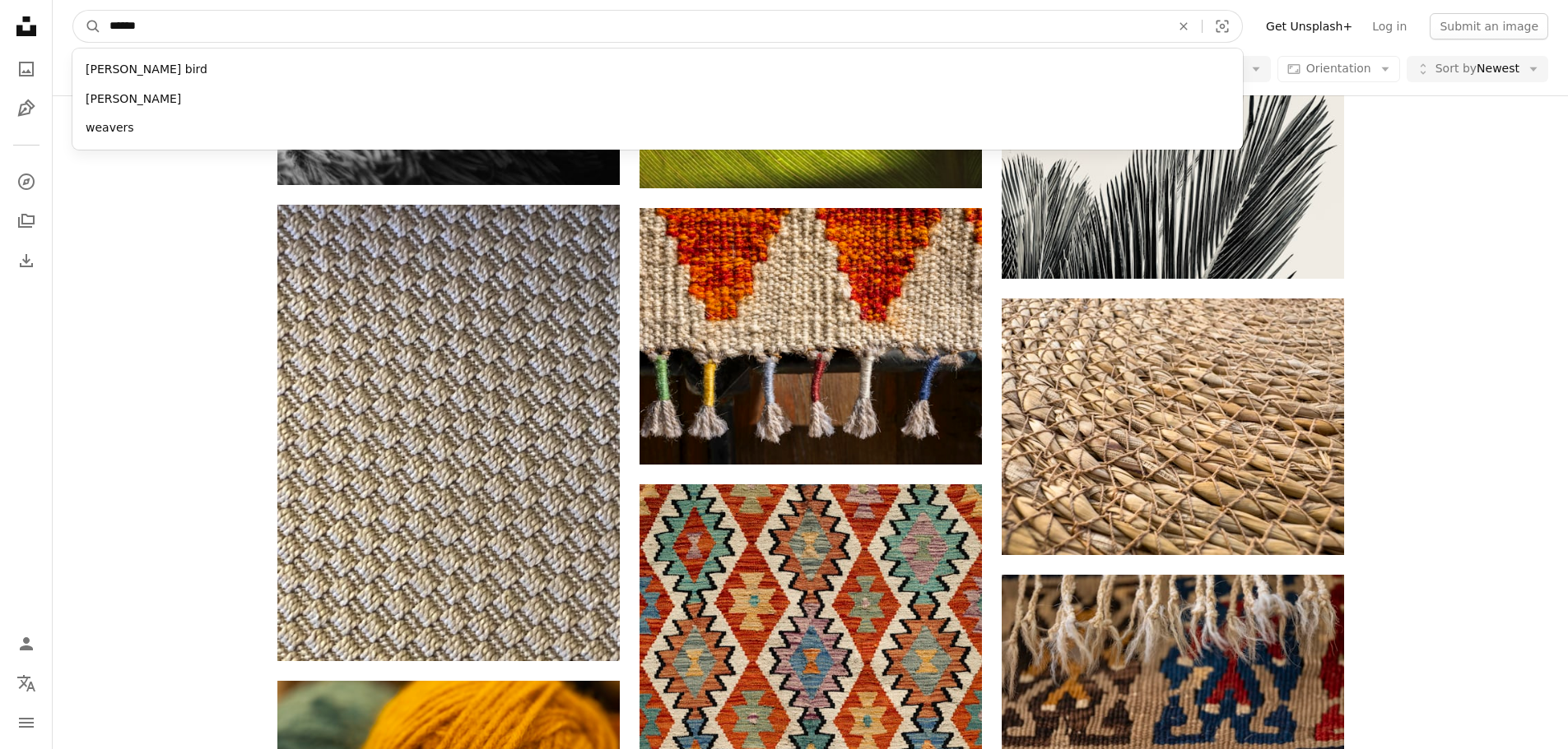
scroll to position [4582, 0]
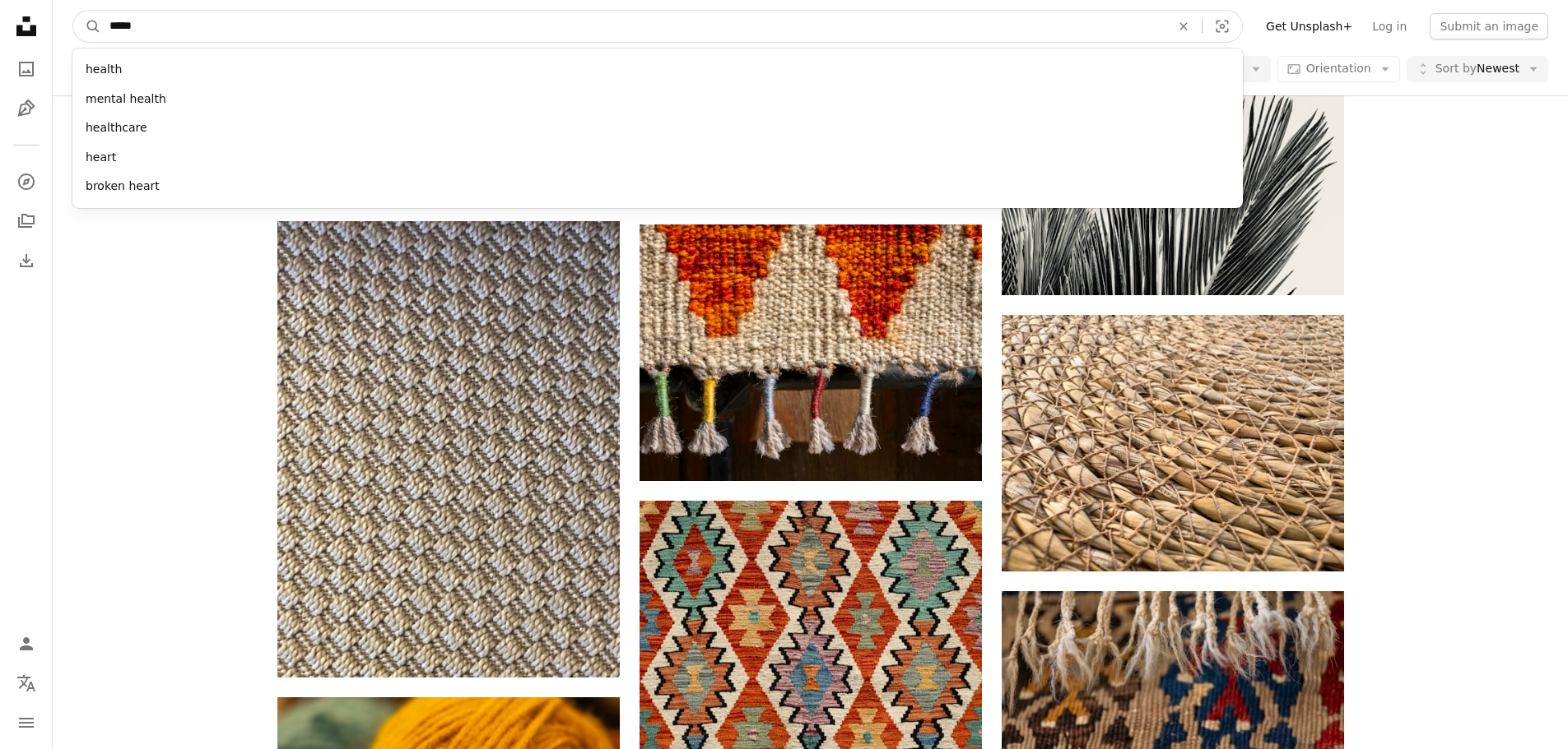
type input "******"
click button "A magnifying glass" at bounding box center [86, 26] width 28 height 31
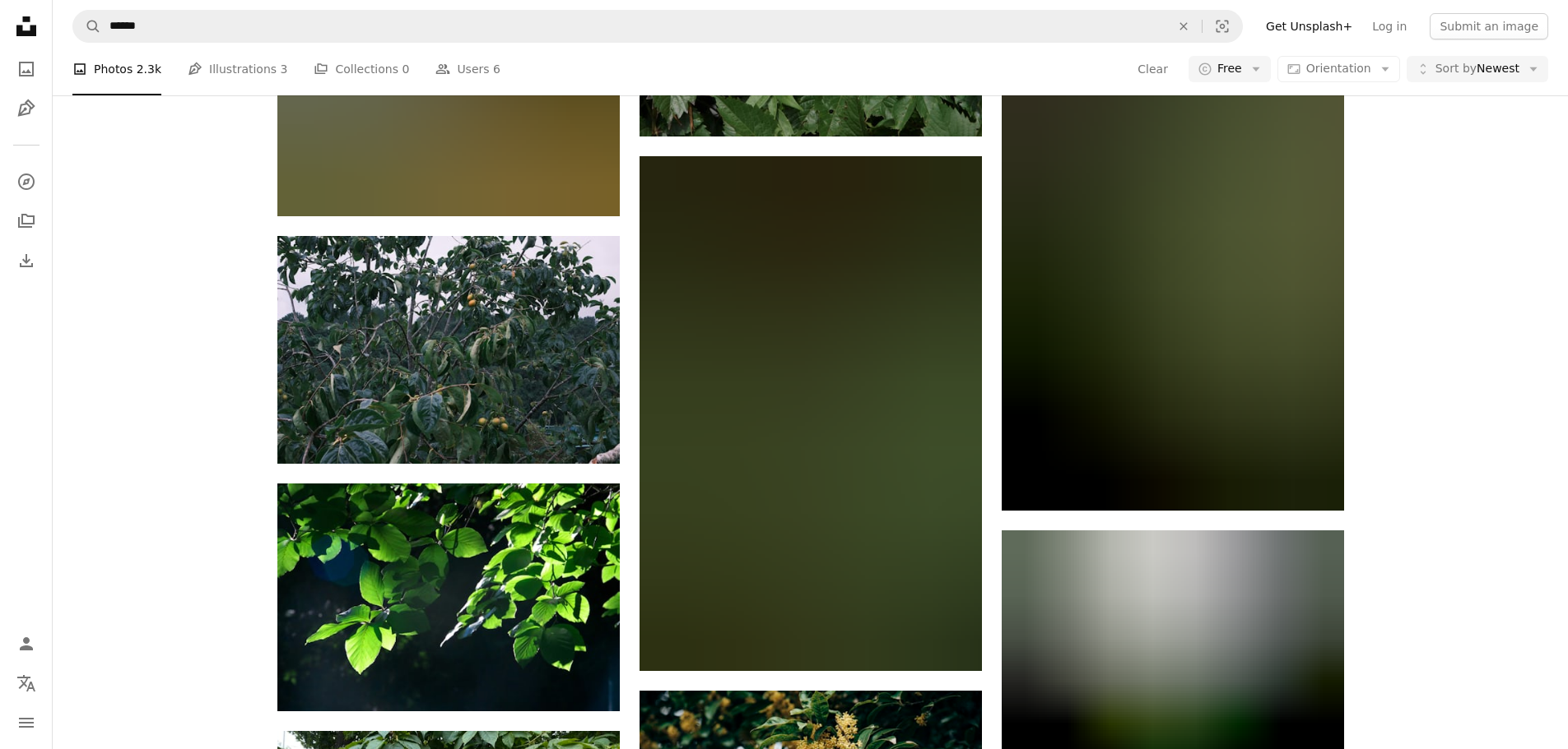
scroll to position [4030, 0]
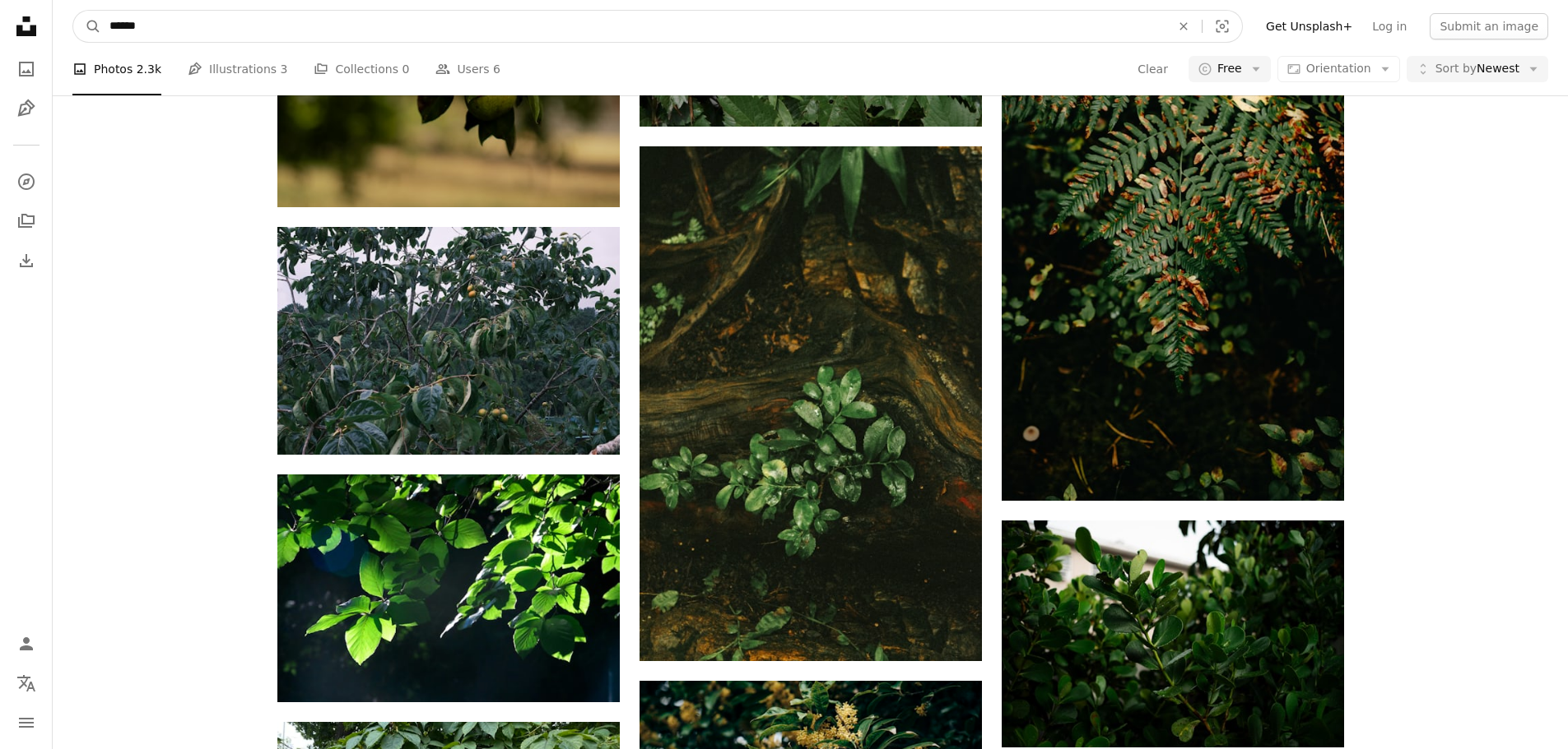
drag, startPoint x: 196, startPoint y: 22, endPoint x: 63, endPoint y: 27, distance: 133.1
click at [63, 27] on nav "A magnifying glass ****** An X shape Visual search Filters Get Unsplash+ Log in…" at bounding box center [810, 26] width 1515 height 52
type input "**********"
click button "A magnifying glass" at bounding box center [86, 26] width 28 height 31
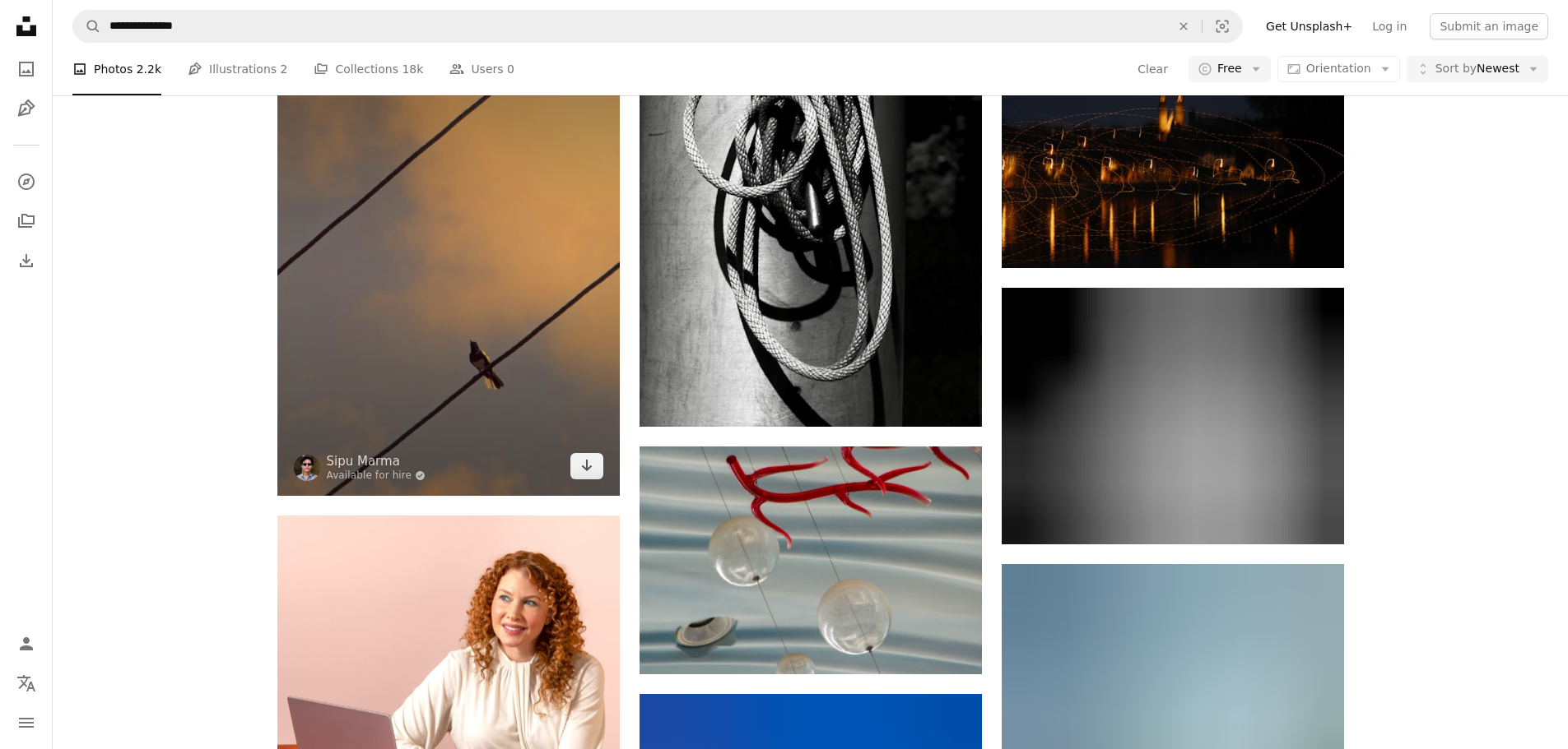
scroll to position [2879, 0]
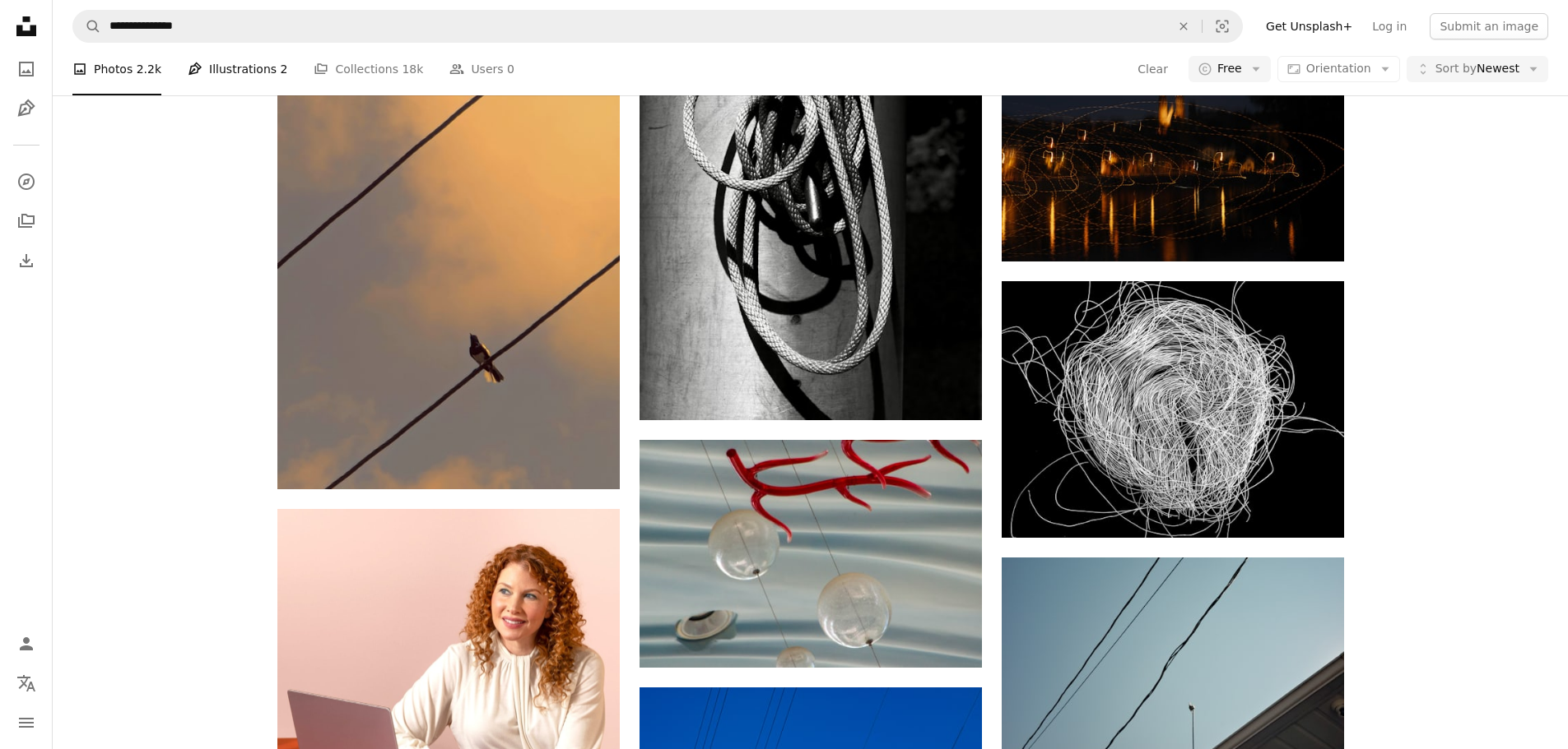
click at [228, 66] on link "Pen Tool Illustrations 2" at bounding box center [237, 68] width 100 height 52
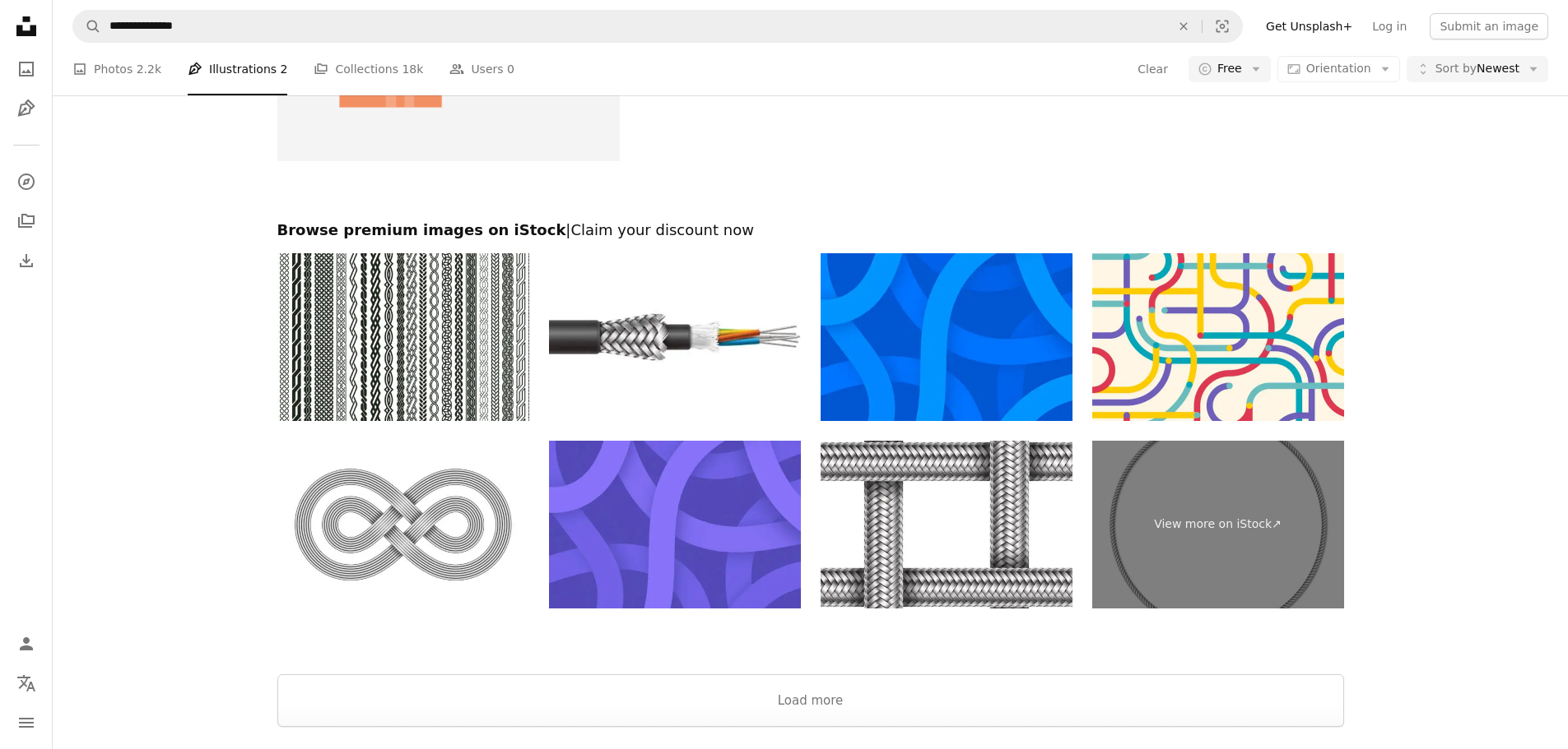
scroll to position [2961, 0]
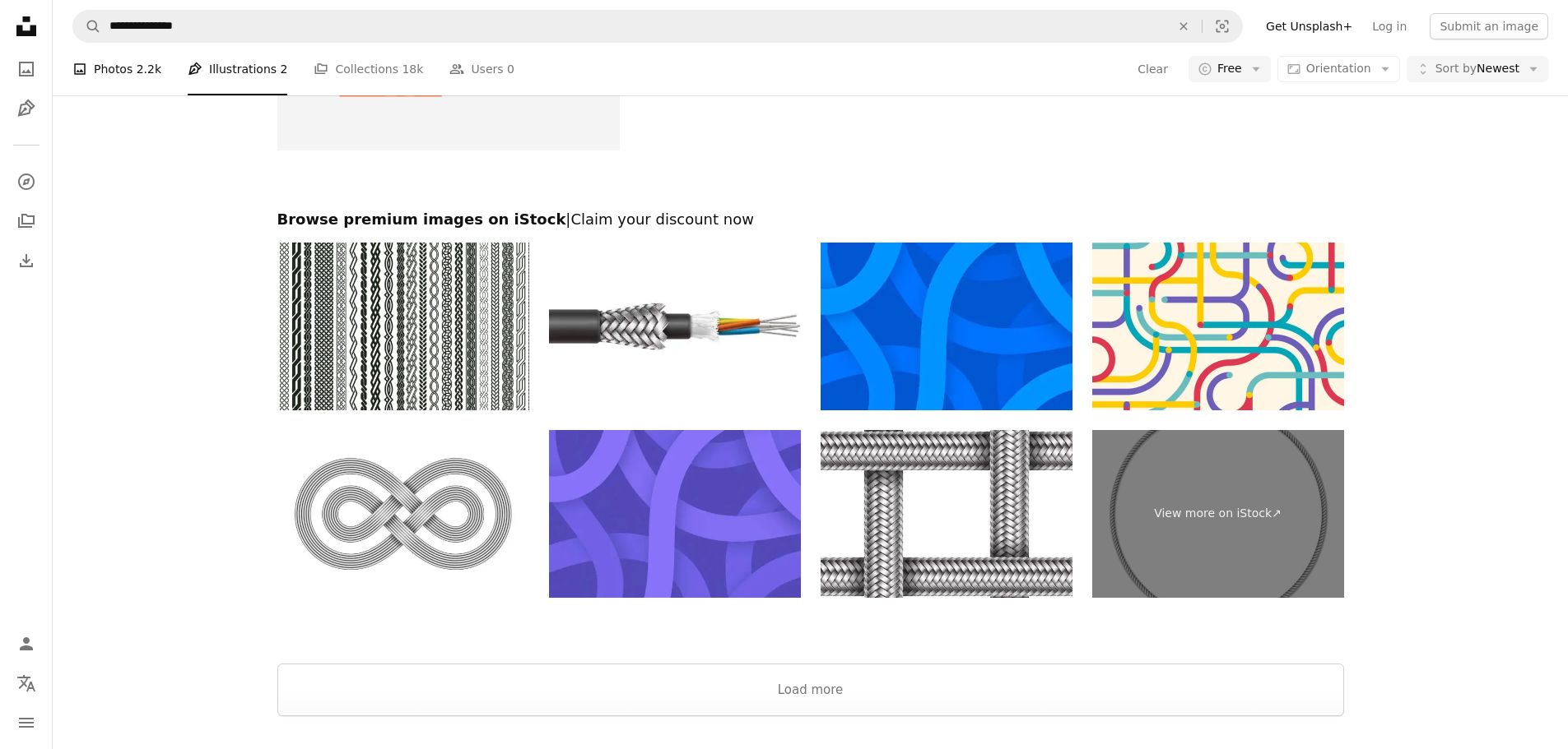
click at [116, 70] on link "A photo Photos 2.2k" at bounding box center [116, 68] width 89 height 52
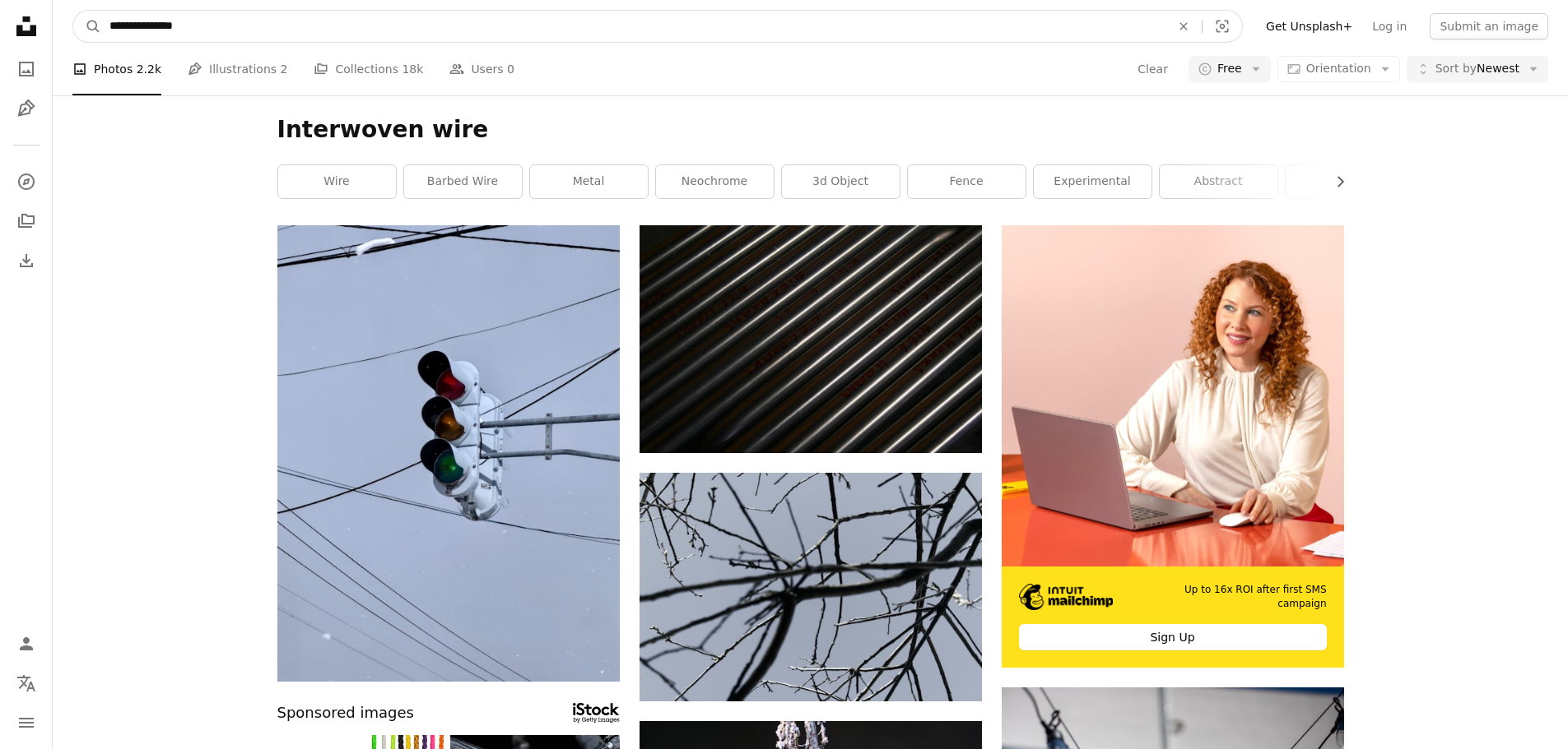
click at [292, 29] on input "**********" at bounding box center [633, 26] width 1064 height 31
drag, startPoint x: 292, startPoint y: 29, endPoint x: 170, endPoint y: 26, distance: 122.0
click at [170, 26] on input "**********" at bounding box center [633, 26] width 1064 height 31
type input "**********"
click button "A magnifying glass" at bounding box center [86, 26] width 28 height 31
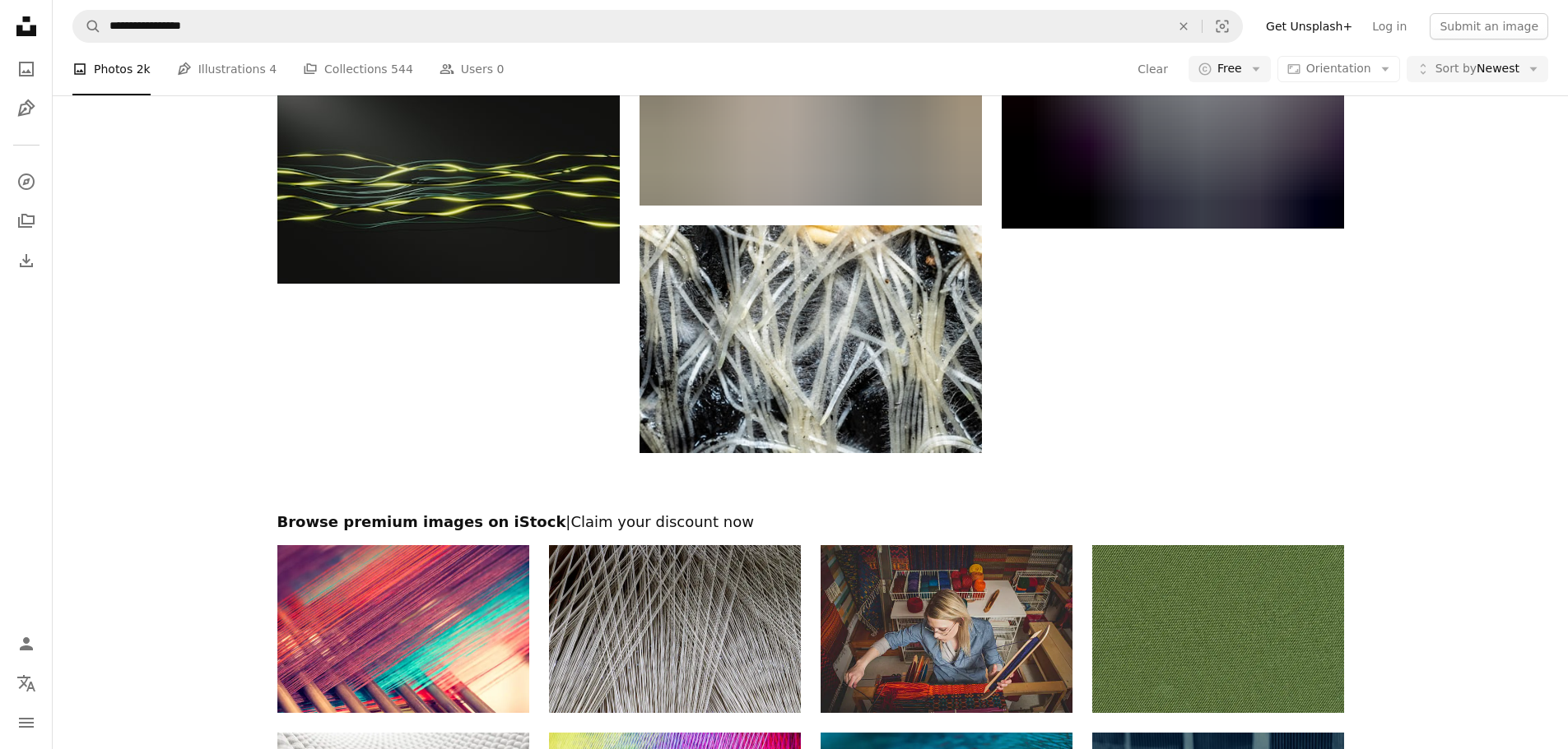
scroll to position [2303, 0]
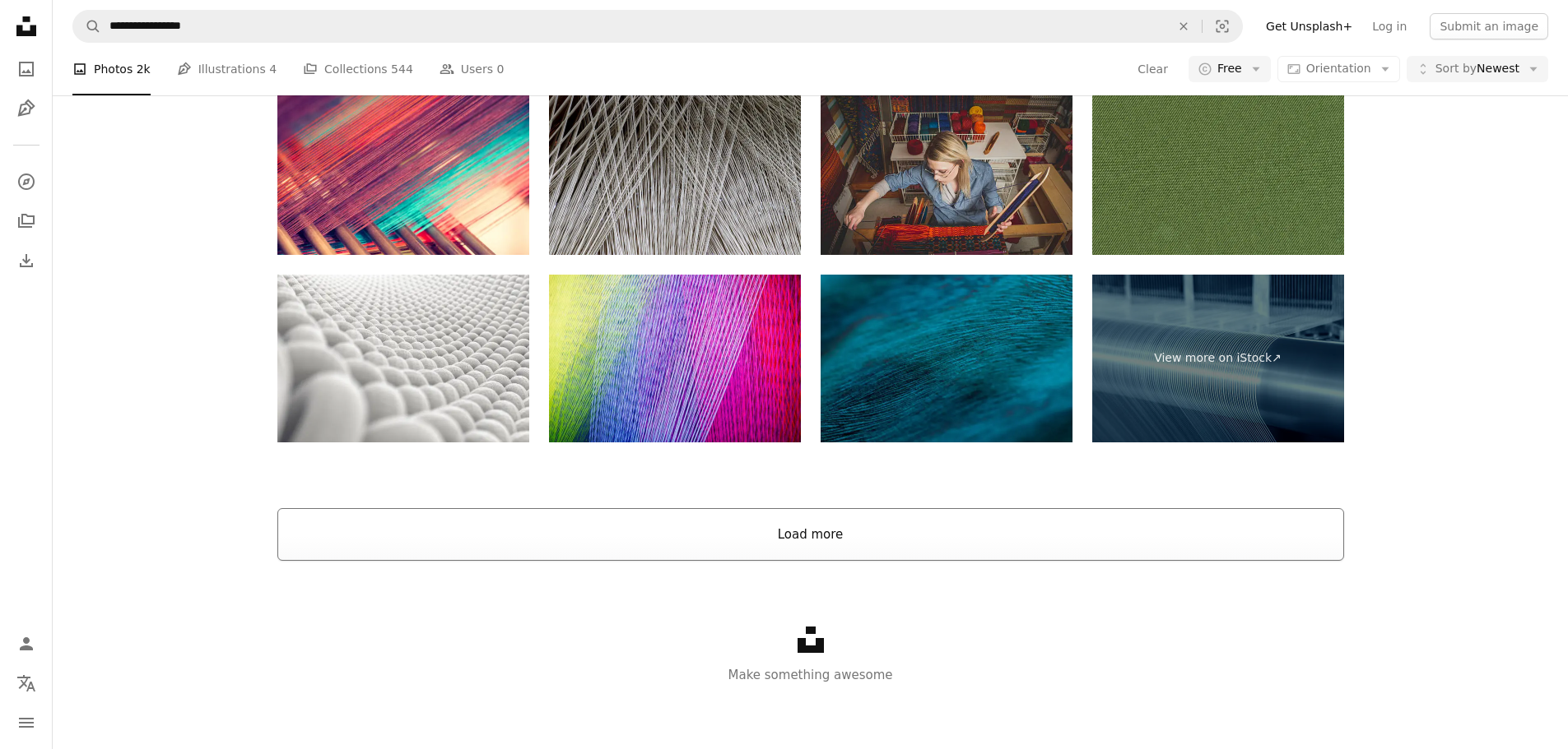
click at [923, 538] on button "Load more" at bounding box center [811, 534] width 1067 height 52
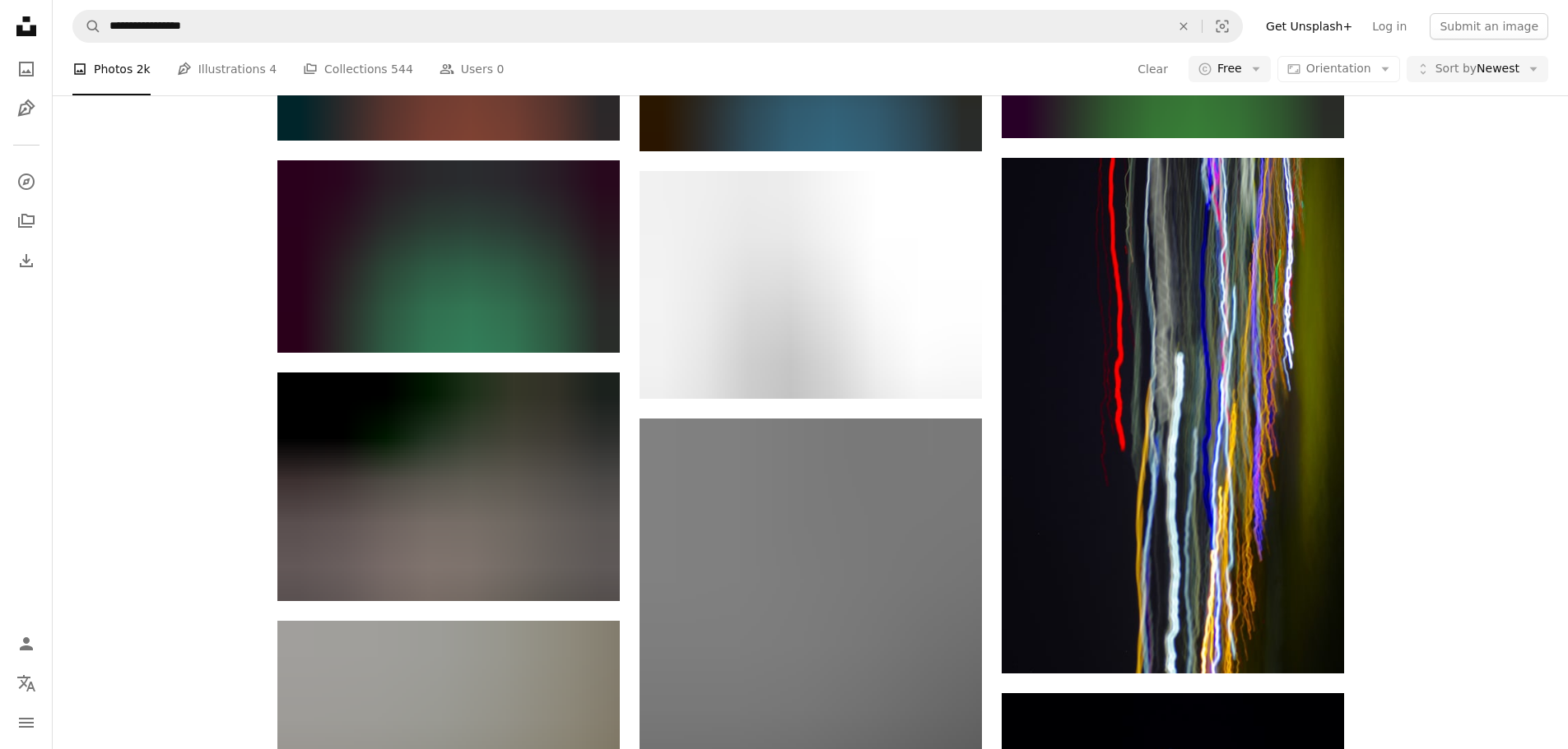
scroll to position [21097, 0]
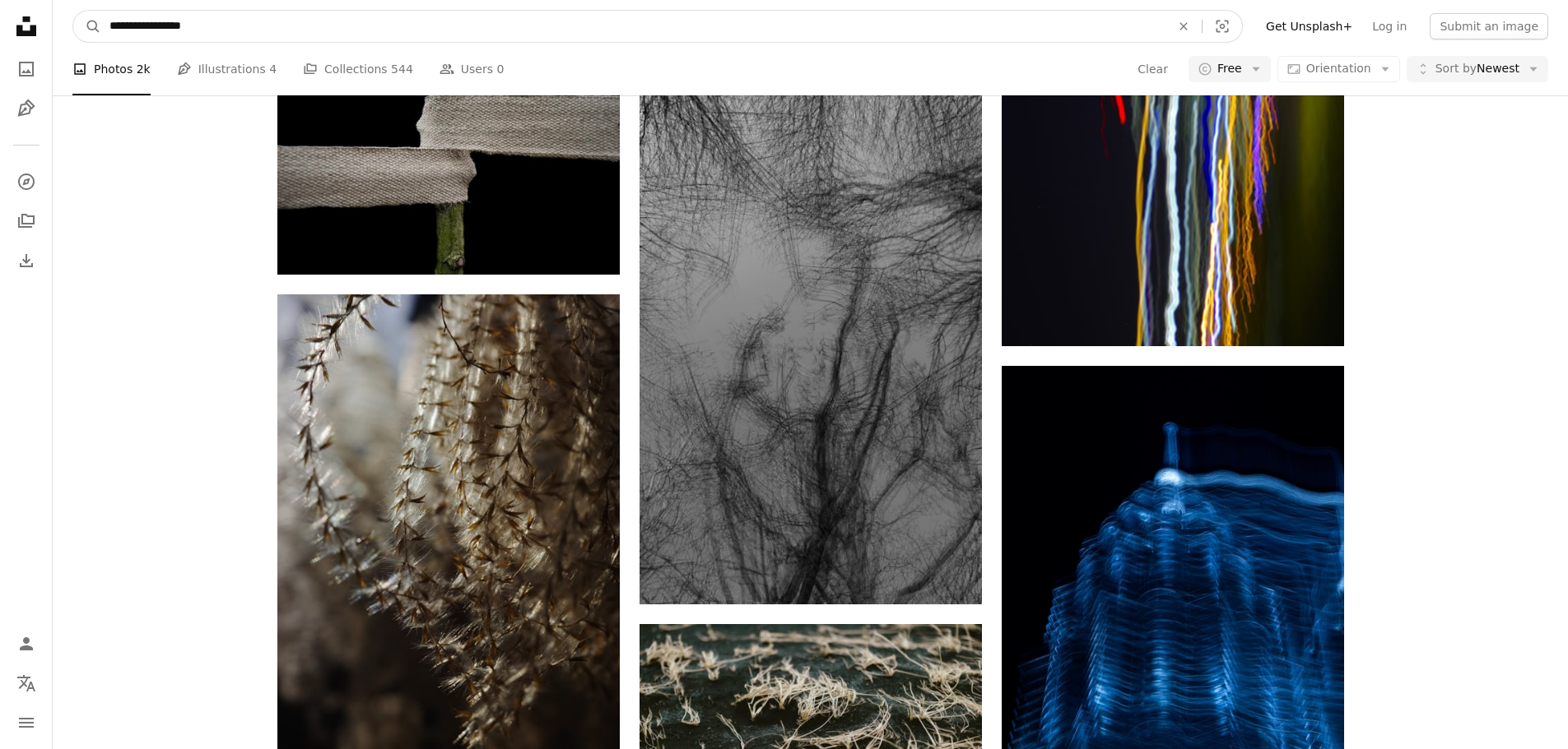
drag, startPoint x: 183, startPoint y: 39, endPoint x: 172, endPoint y: 35, distance: 11.7
click at [172, 35] on input "**********" at bounding box center [633, 26] width 1064 height 31
type input "**********"
click button "A magnifying glass" at bounding box center [86, 26] width 28 height 31
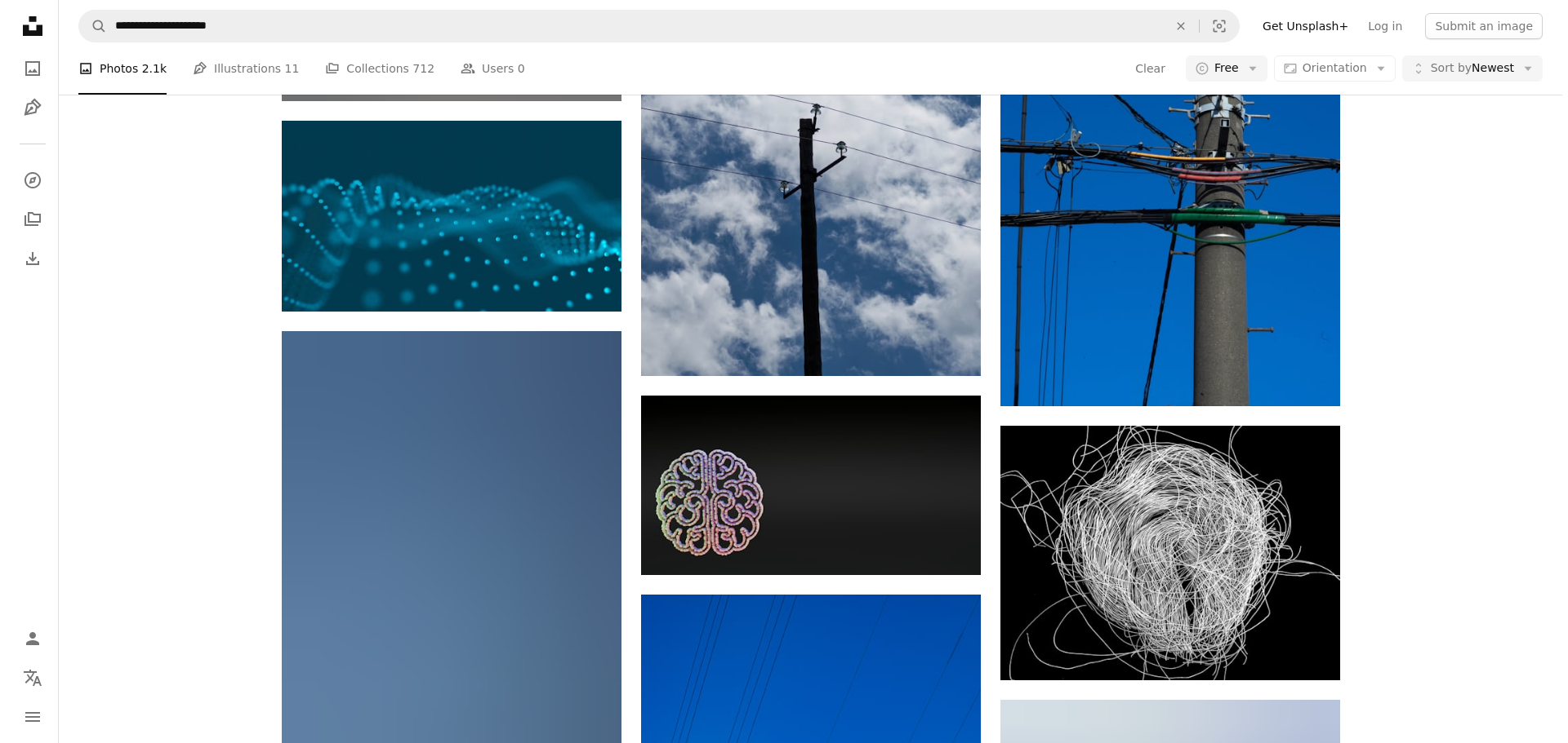
scroll to position [1958, 0]
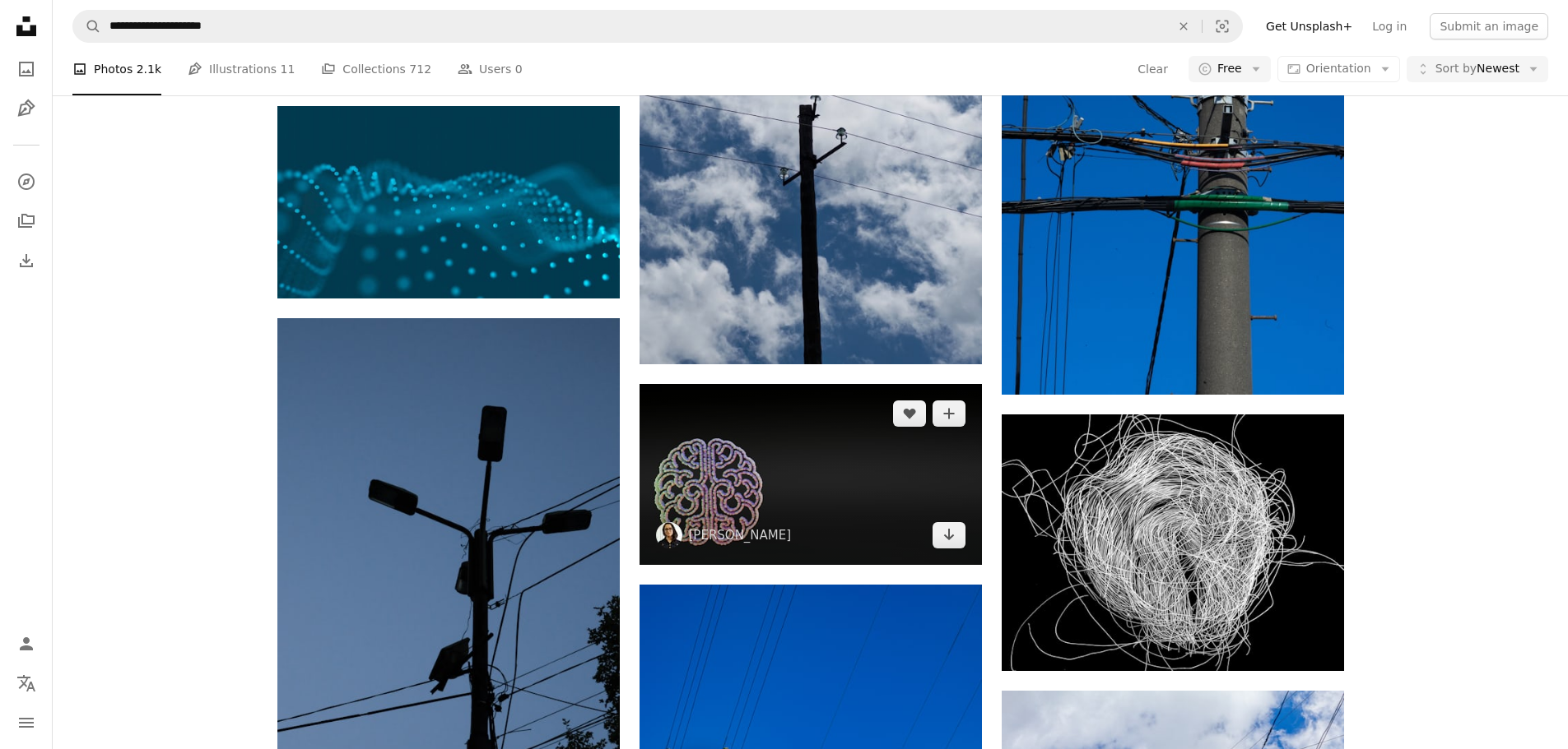
click at [779, 486] on img at bounding box center [810, 474] width 342 height 181
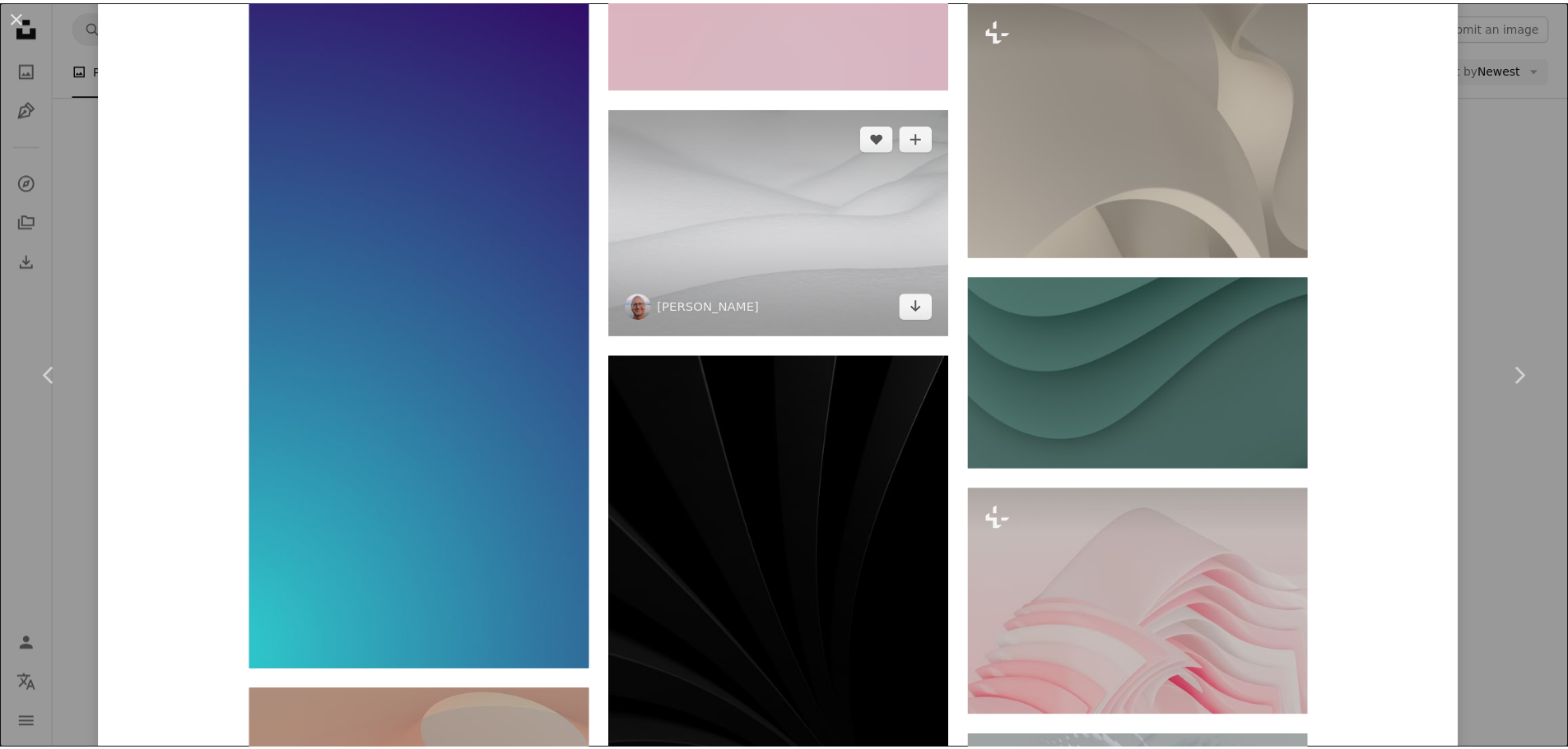
scroll to position [5429, 0]
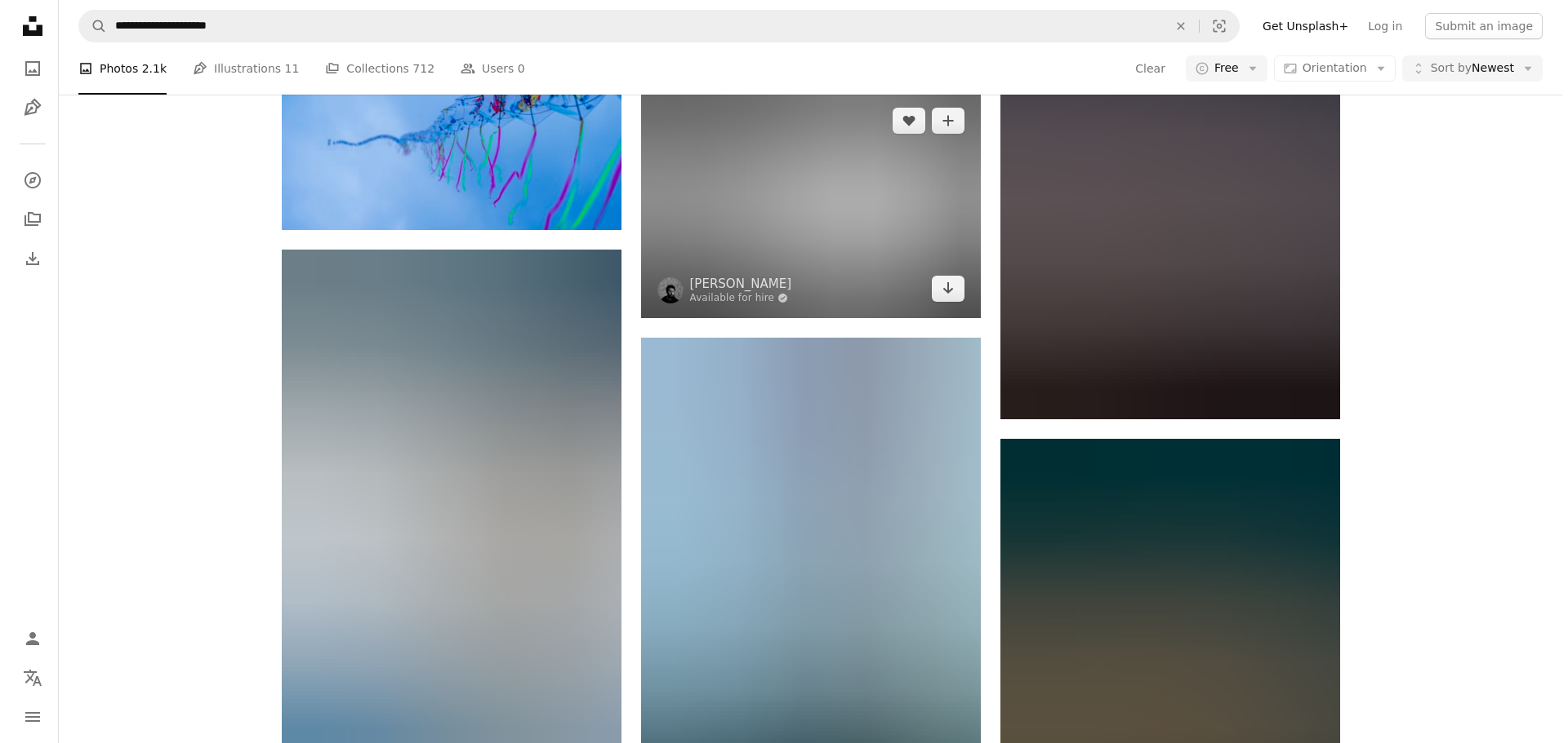
scroll to position [8813, 0]
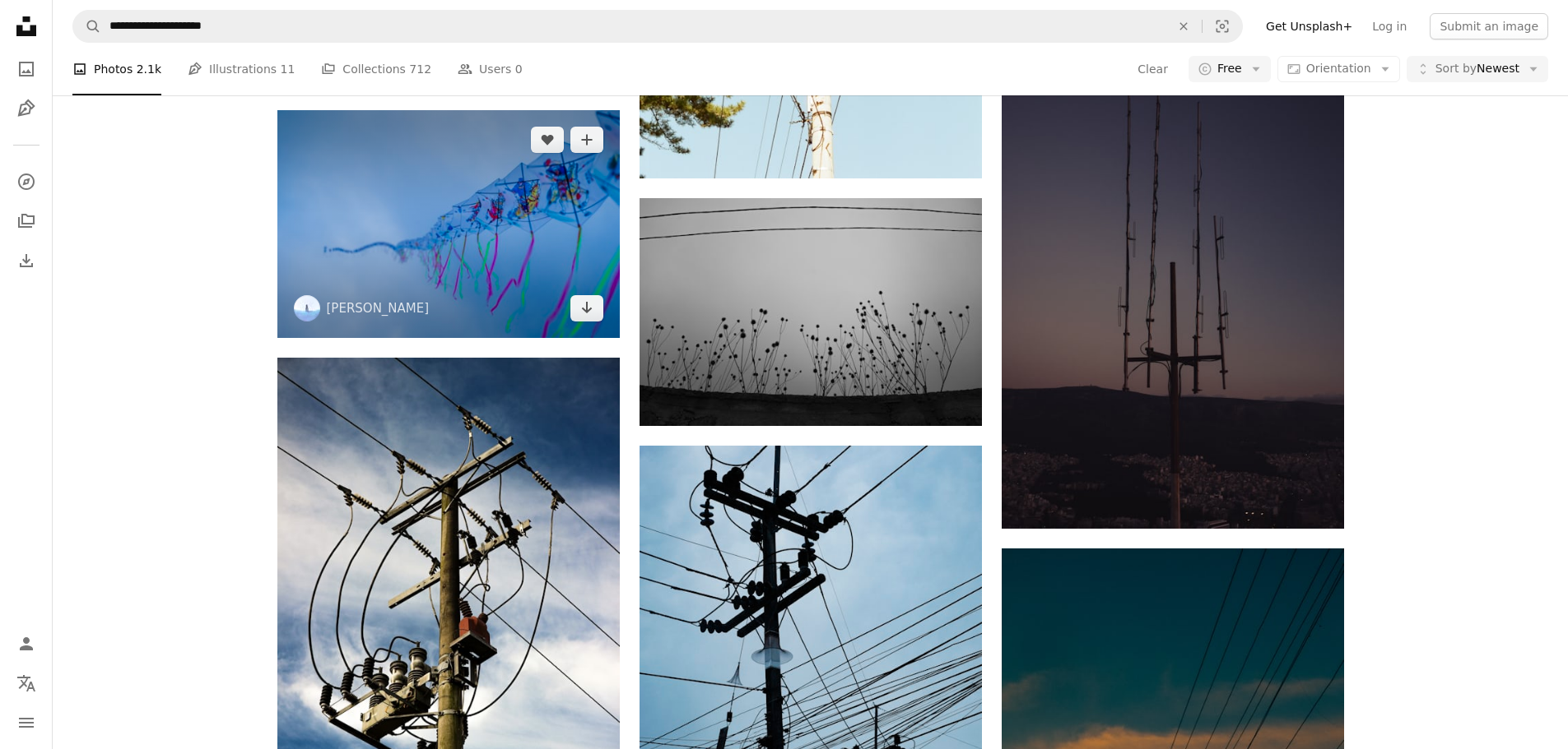
click at [456, 269] on img at bounding box center [448, 224] width 342 height 227
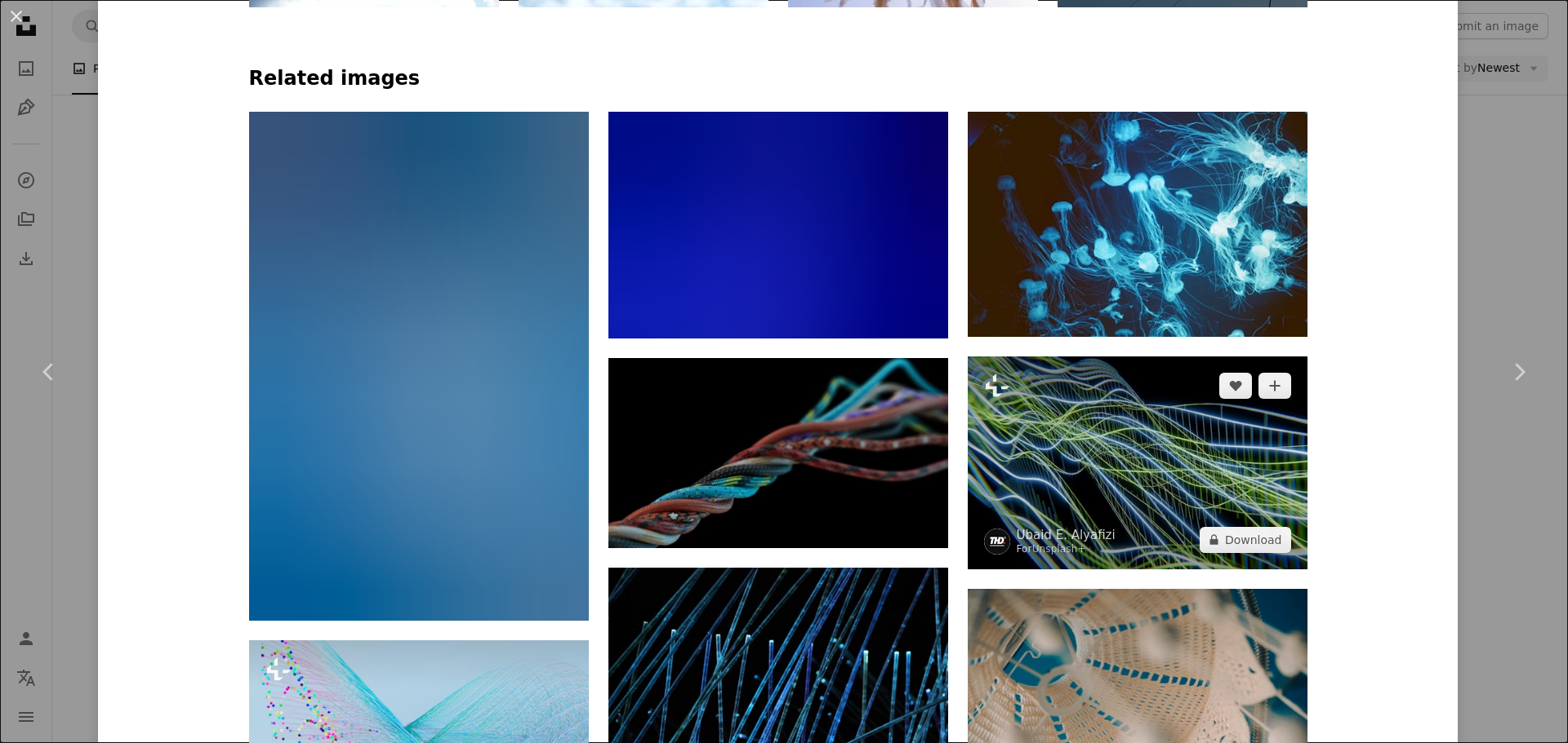
scroll to position [1305, 0]
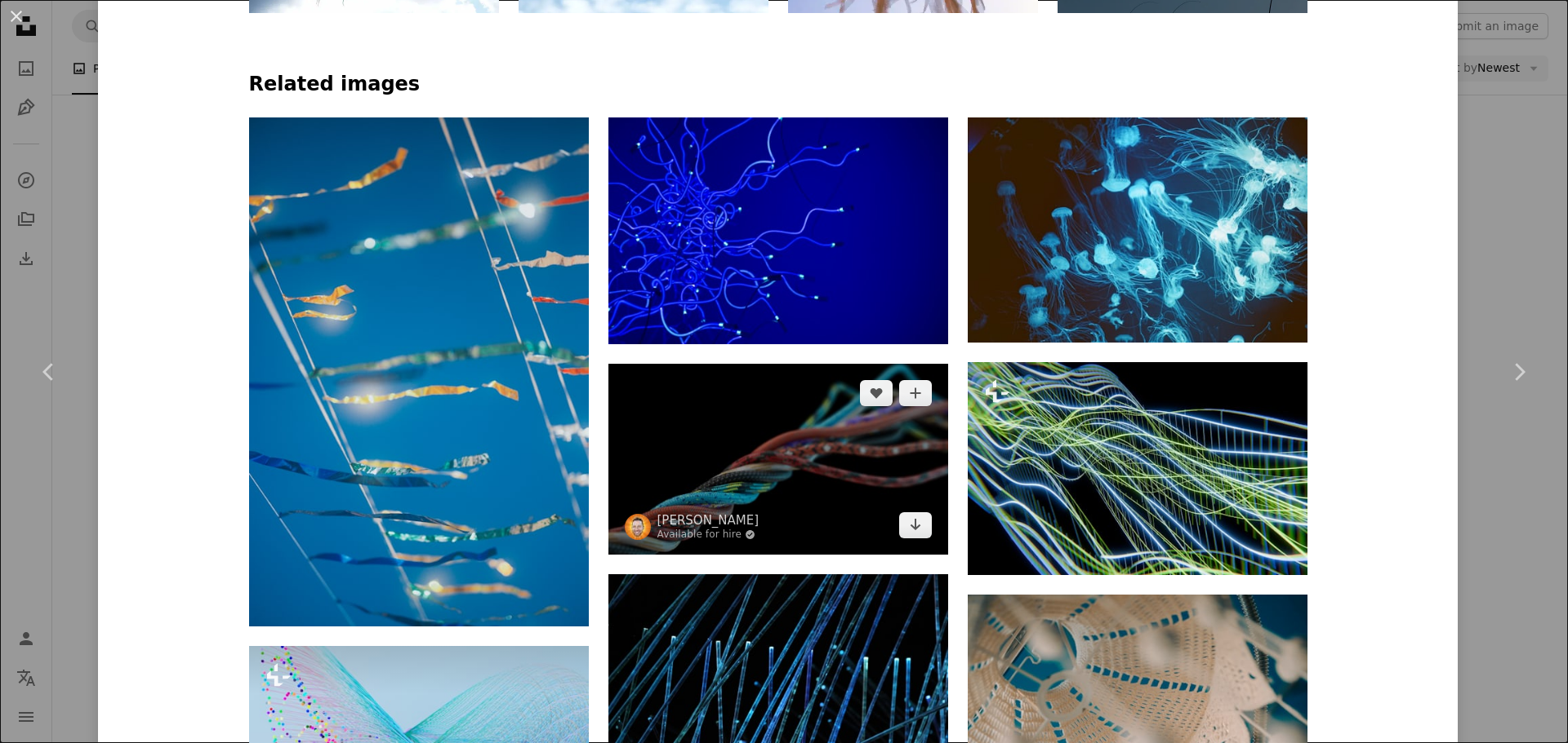
click at [779, 472] on img at bounding box center [778, 459] width 340 height 191
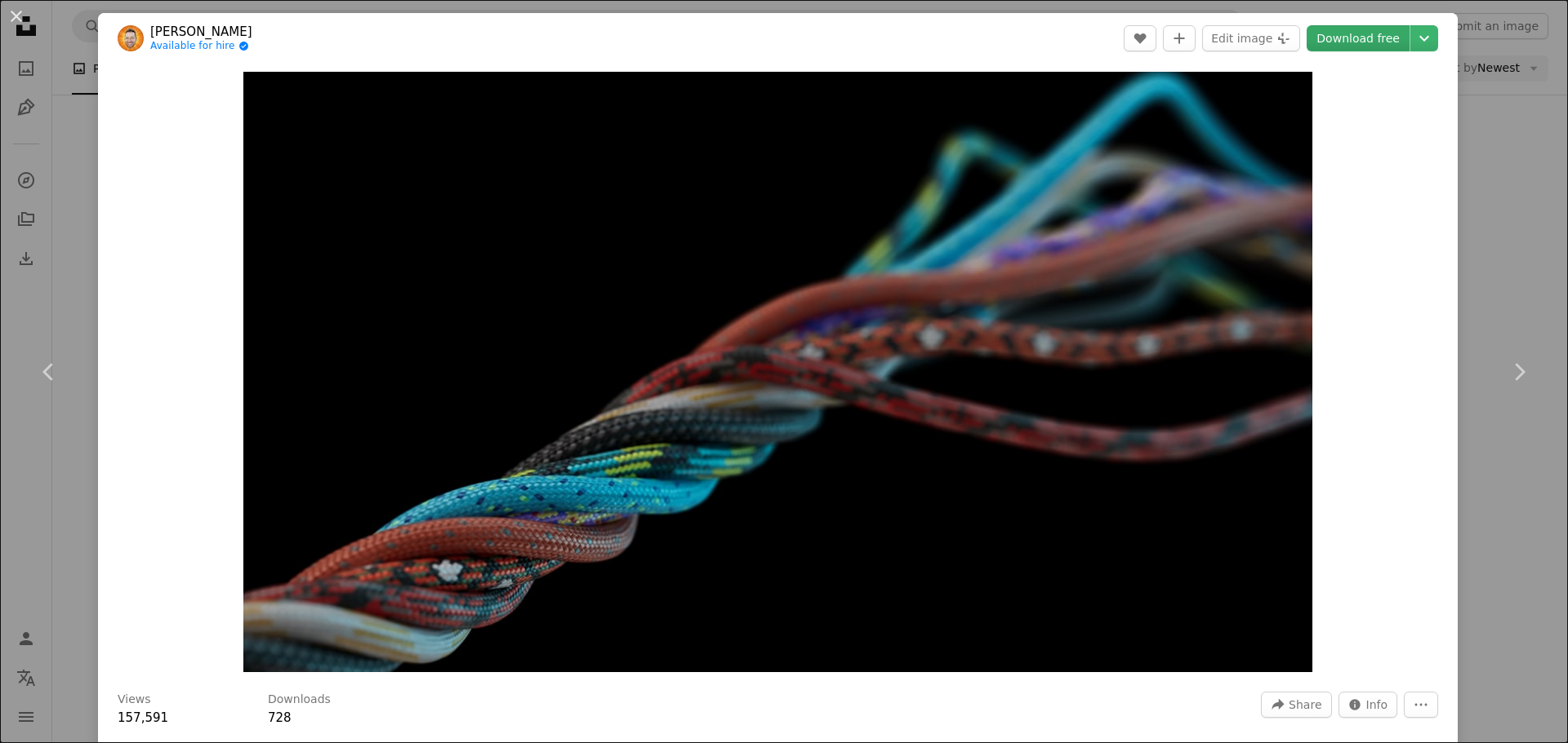
click at [1349, 43] on link "Download free" at bounding box center [1357, 39] width 103 height 26
